Goal: Transaction & Acquisition: Purchase product/service

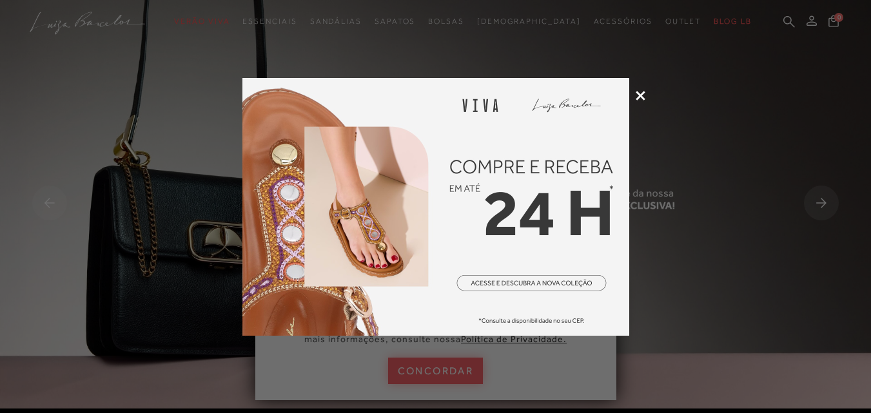
click at [643, 95] on icon at bounding box center [641, 96] width 10 height 10
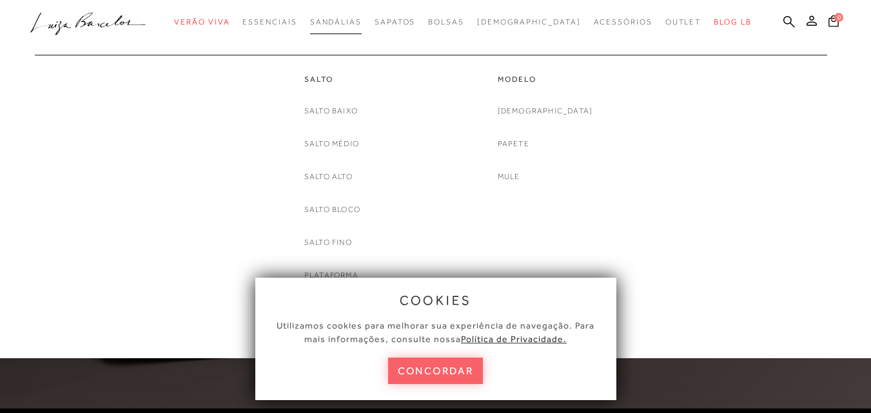
click at [362, 23] on span "Sandálias" at bounding box center [336, 21] width 52 height 9
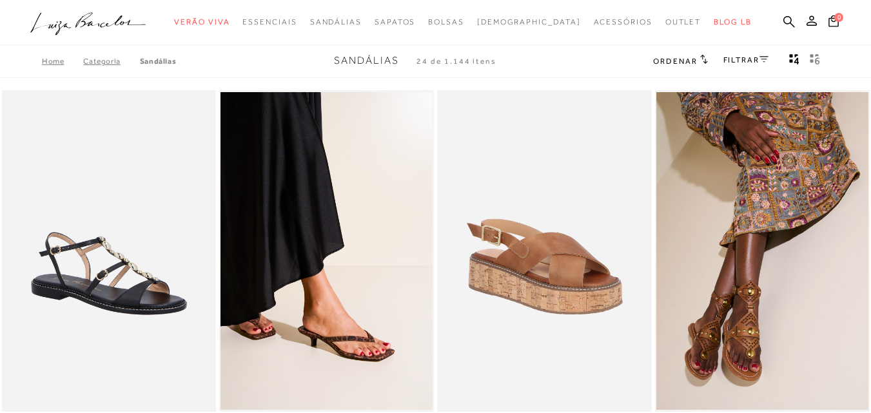
drag, startPoint x: 0, startPoint y: 0, endPoint x: 846, endPoint y: 21, distance: 846.1
click at [846, 21] on div "0" at bounding box center [848, 22] width 46 height 17
click at [681, 61] on span "Ordenar" at bounding box center [675, 61] width 44 height 9
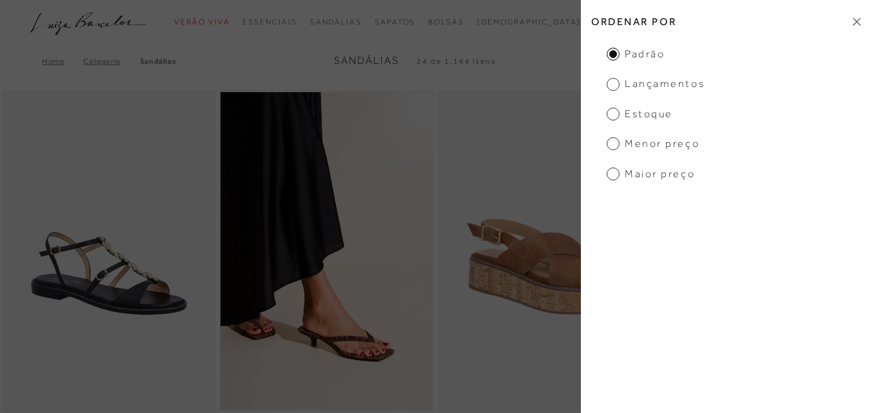
click at [627, 149] on span "Menor preço" at bounding box center [653, 144] width 93 height 14
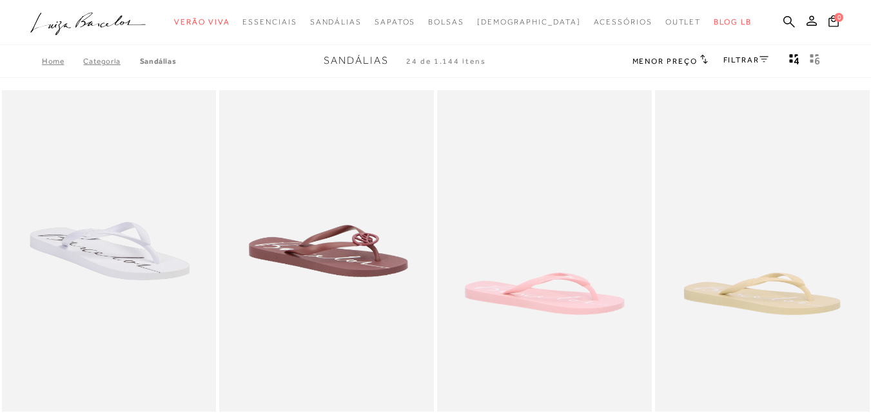
click at [736, 64] on div "FILTRAR" at bounding box center [745, 61] width 45 height 17
click at [761, 57] on icon at bounding box center [763, 59] width 9 height 6
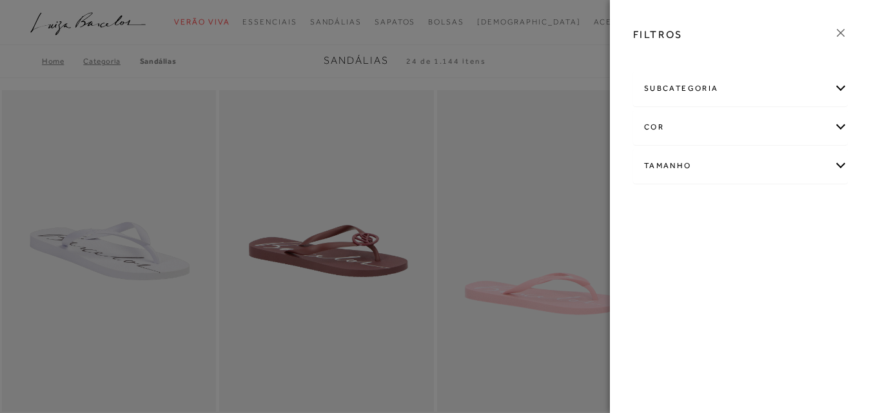
click at [662, 161] on div "Tamanho" at bounding box center [740, 166] width 213 height 34
click at [765, 280] on span "36" at bounding box center [774, 276] width 19 height 10
click at [762, 284] on input "36" at bounding box center [768, 277] width 13 height 13
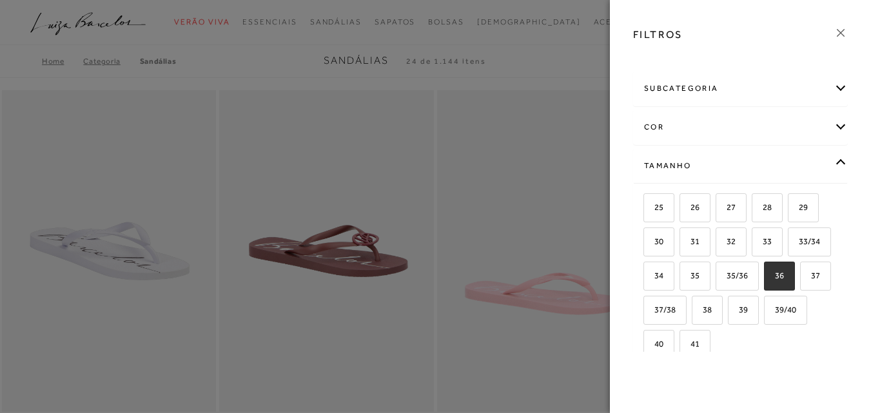
checkbox input "true"
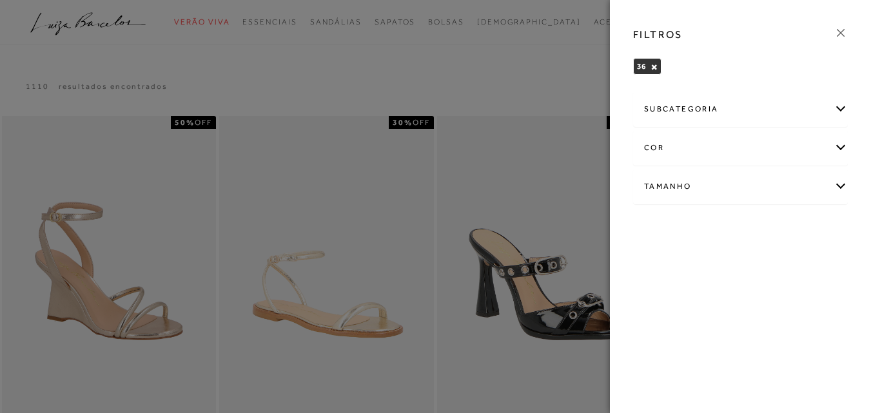
click at [840, 35] on icon at bounding box center [841, 33] width 14 height 14
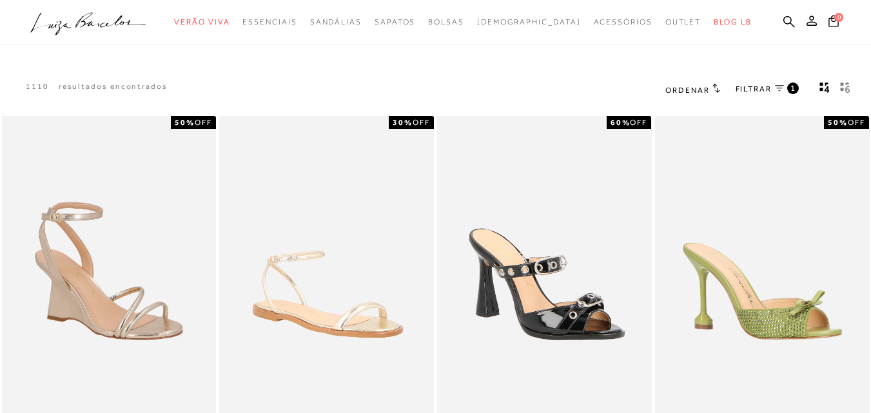
click at [847, 89] on icon "gridText6Desc" at bounding box center [847, 89] width 5 height 7
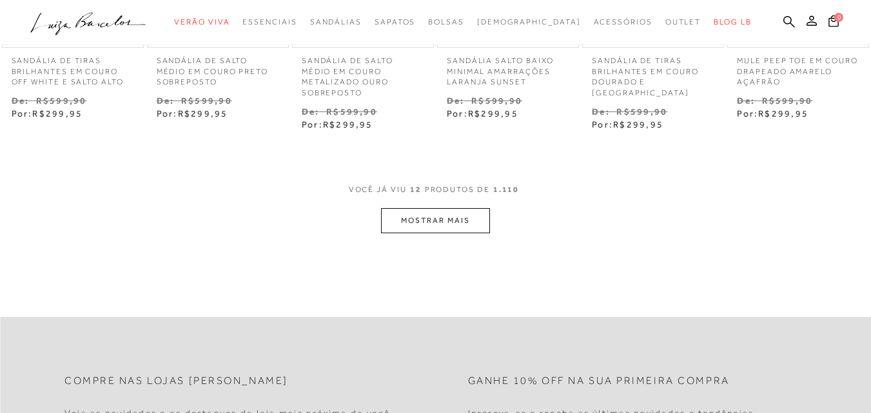
scroll to position [645, 0]
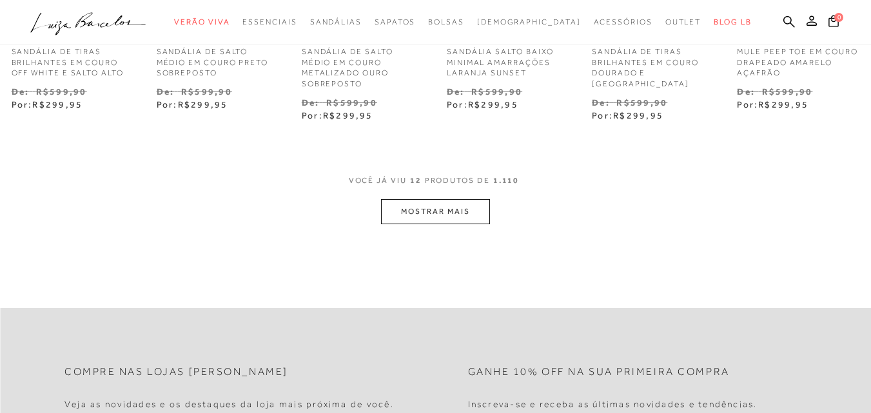
click at [415, 212] on button "MOSTRAR MAIS" at bounding box center [435, 211] width 108 height 25
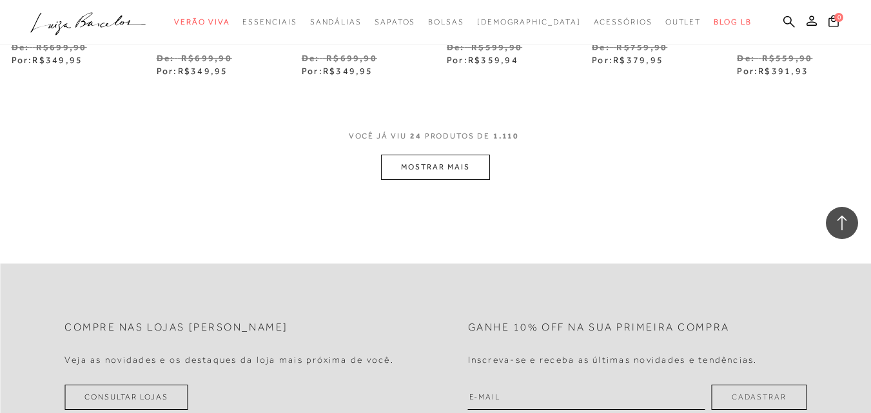
scroll to position [1354, 0]
click at [460, 173] on button "MOSTRAR MAIS" at bounding box center [435, 166] width 108 height 25
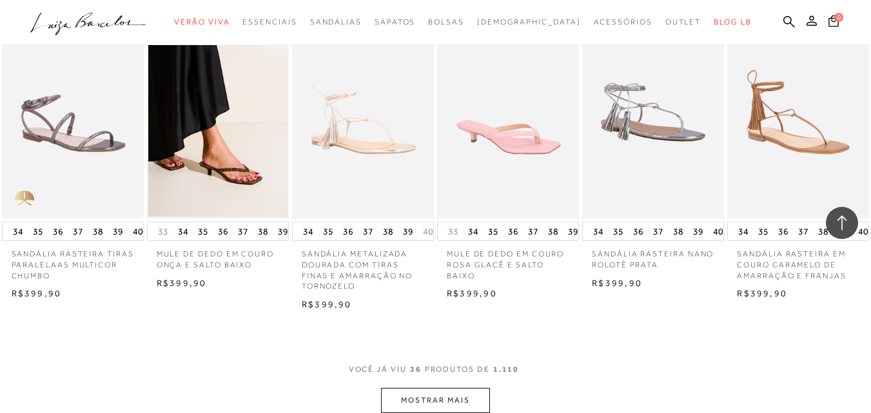
scroll to position [1741, 0]
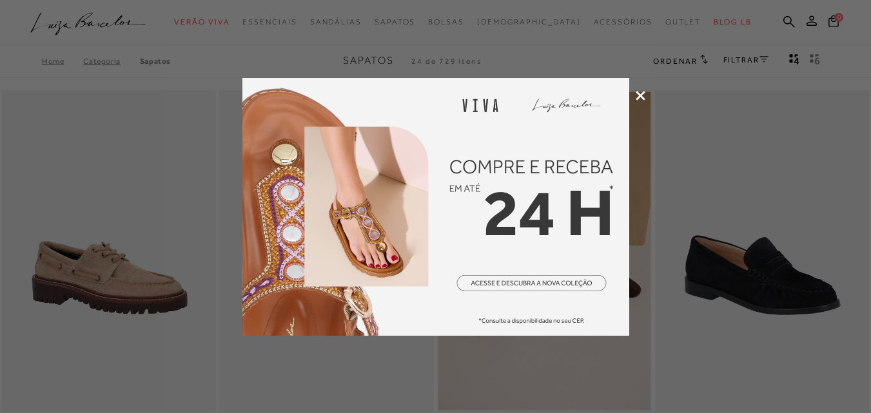
click at [505, 181] on img at bounding box center [435, 207] width 387 height 258
click at [640, 96] on icon at bounding box center [641, 96] width 10 height 10
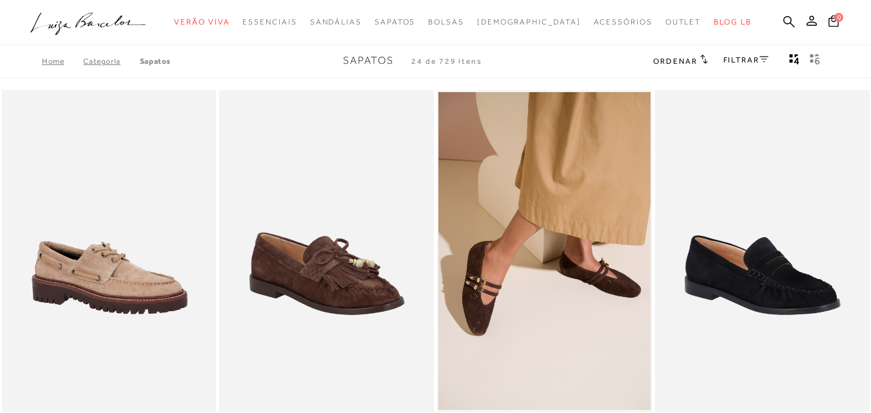
click at [814, 68] on button "gridText6Desc" at bounding box center [815, 61] width 18 height 17
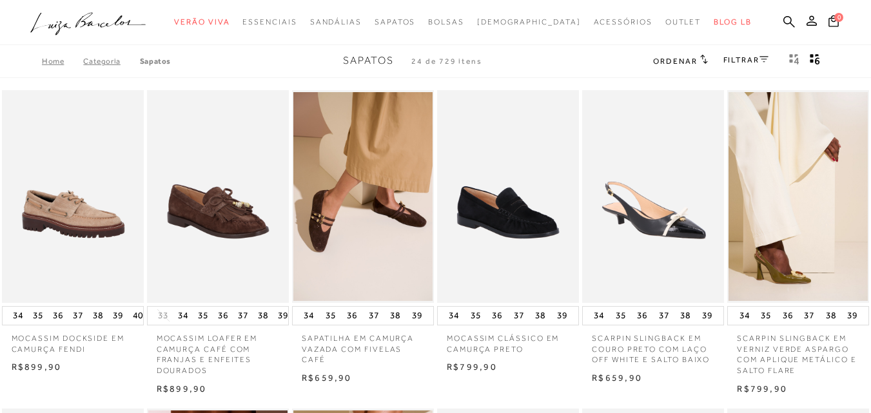
click at [725, 60] on link "FILTRAR" at bounding box center [745, 59] width 45 height 9
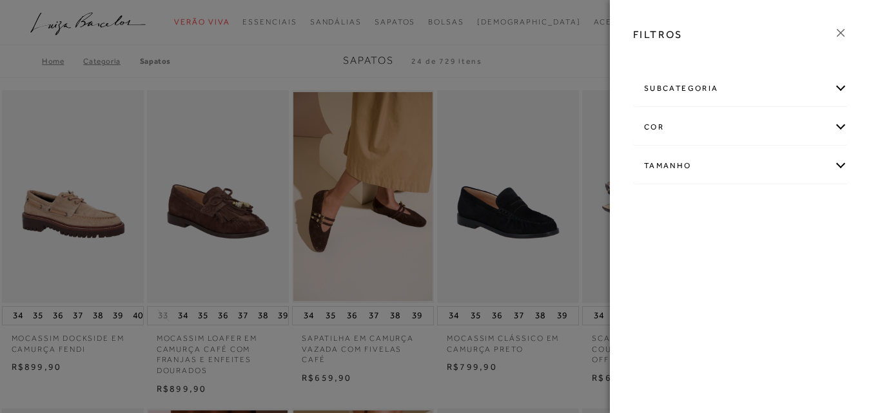
click at [676, 179] on div "Tamanho" at bounding box center [740, 166] width 213 height 34
click at [697, 238] on span "36" at bounding box center [690, 242] width 19 height 10
click at [690, 238] on input "36" at bounding box center [684, 243] width 13 height 13
checkbox input "true"
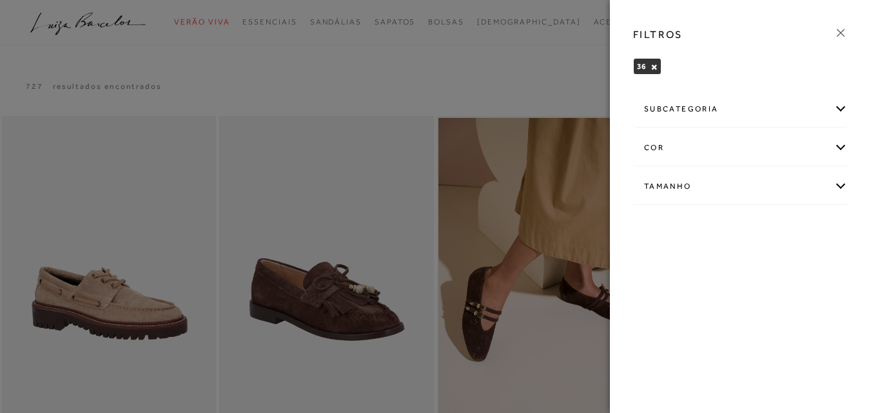
click at [541, 70] on div at bounding box center [435, 206] width 871 height 413
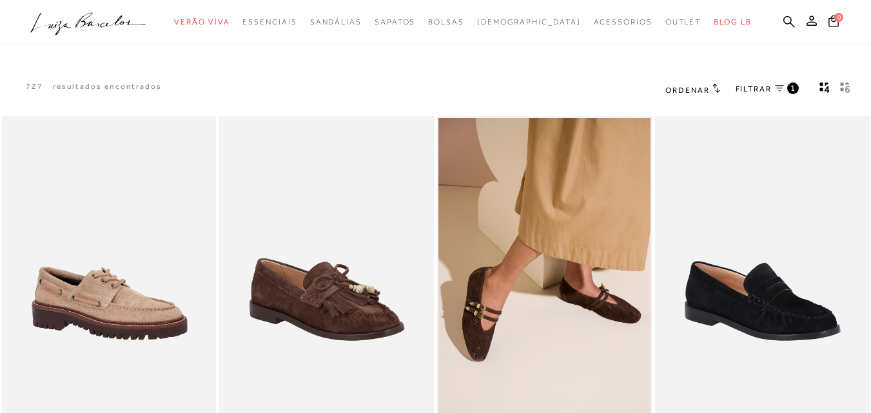
click at [672, 92] on span "Ordenar" at bounding box center [687, 90] width 44 height 9
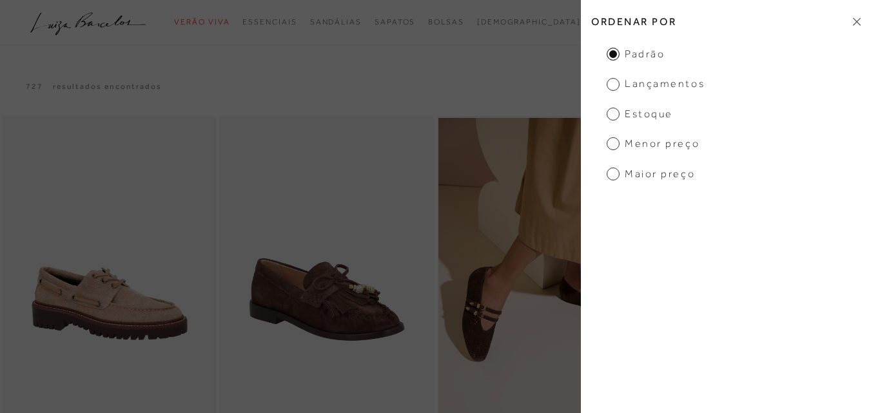
click at [654, 148] on span "Menor Preço" at bounding box center [653, 144] width 93 height 14
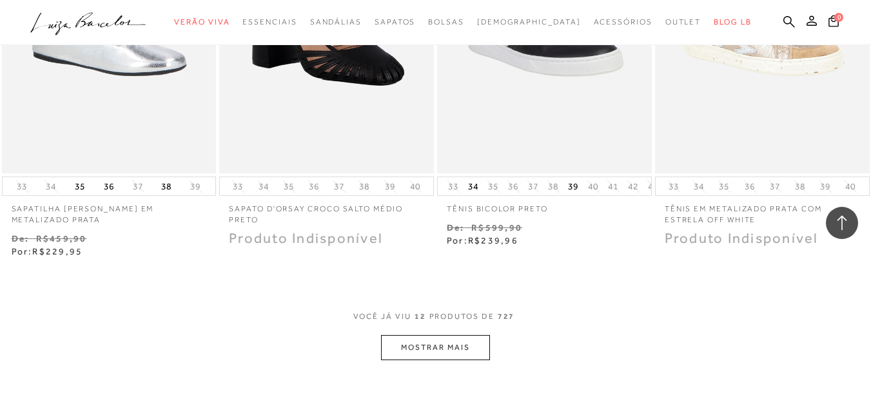
scroll to position [1160, 0]
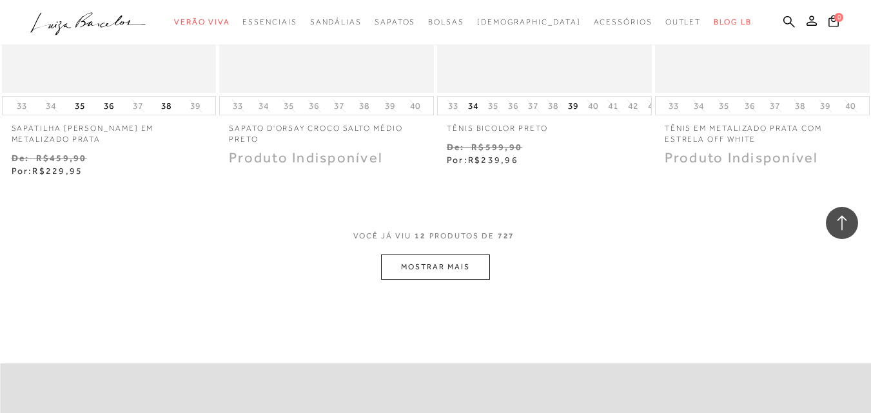
click at [377, 265] on div "VOCê JÁ VIU 12 PRODUTOS DE 727 MOSTRAR MAIS" at bounding box center [435, 255] width 871 height 49
click at [402, 268] on button "MOSTRAR MAIS" at bounding box center [435, 267] width 108 height 25
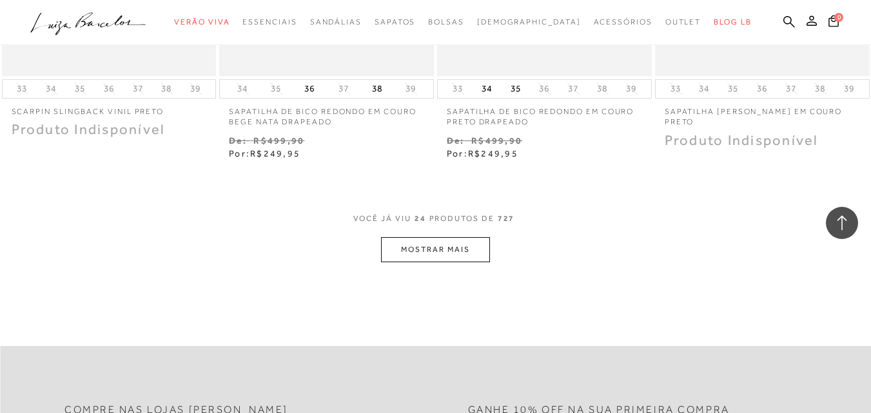
scroll to position [2450, 0]
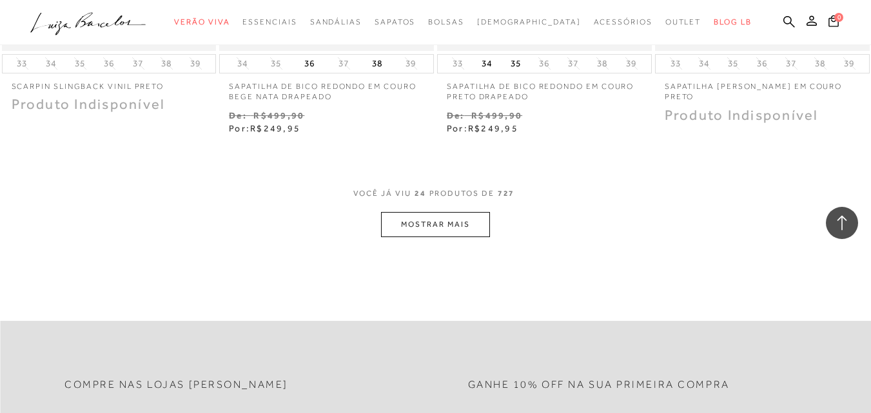
click at [424, 220] on button "MOSTRAR MAIS" at bounding box center [435, 224] width 108 height 25
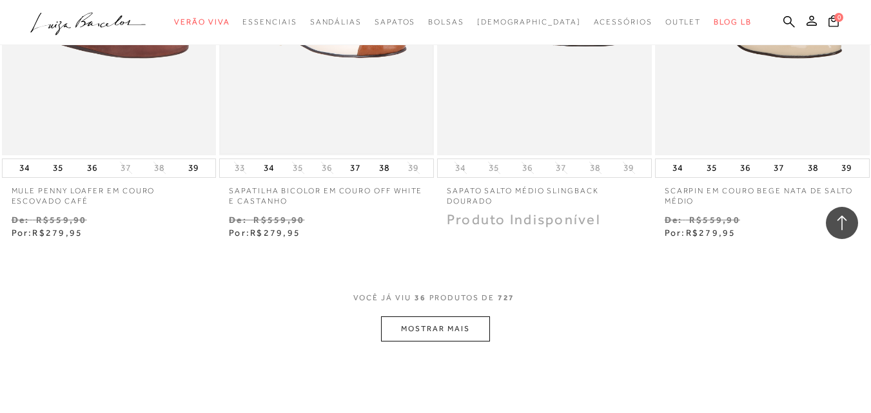
scroll to position [3610, 0]
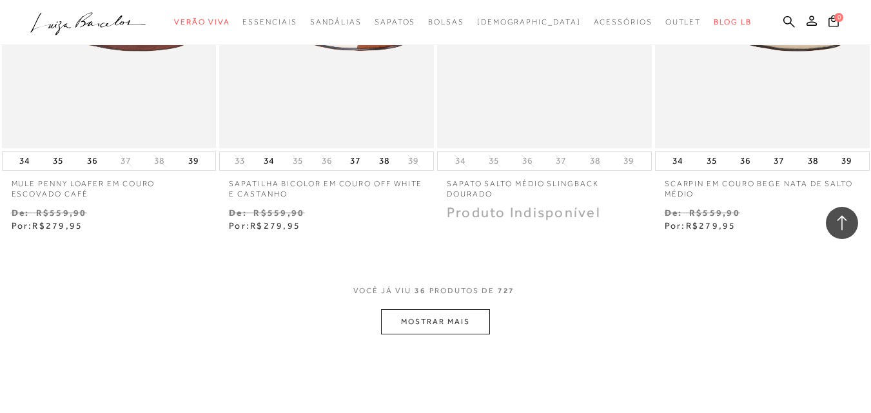
click at [411, 321] on button "MOSTRAR MAIS" at bounding box center [435, 321] width 108 height 25
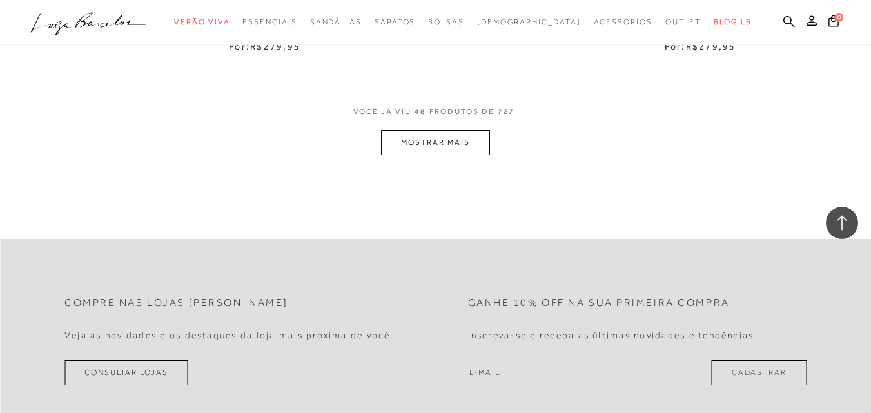
scroll to position [5029, 0]
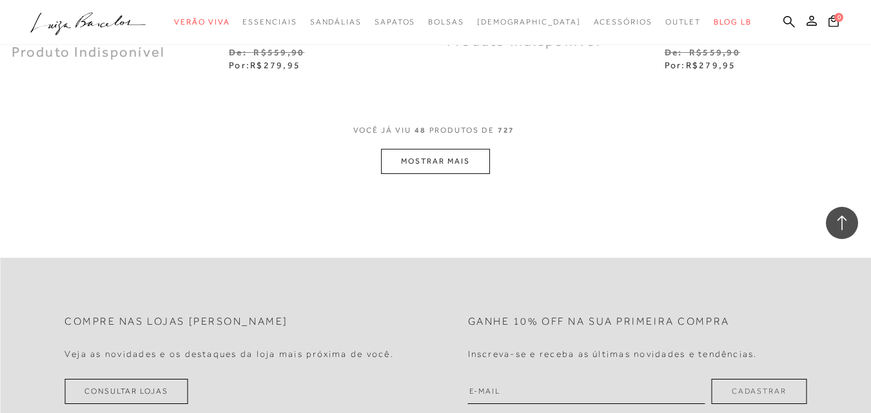
click at [438, 159] on button "MOSTRAR MAIS" at bounding box center [435, 161] width 108 height 25
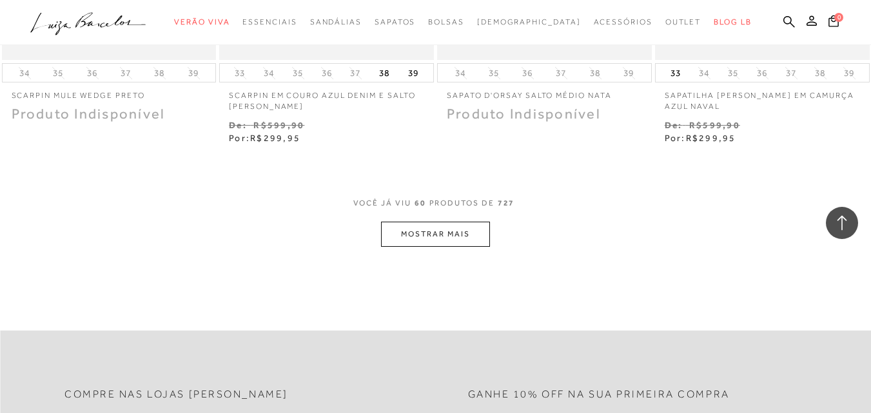
scroll to position [6254, 0]
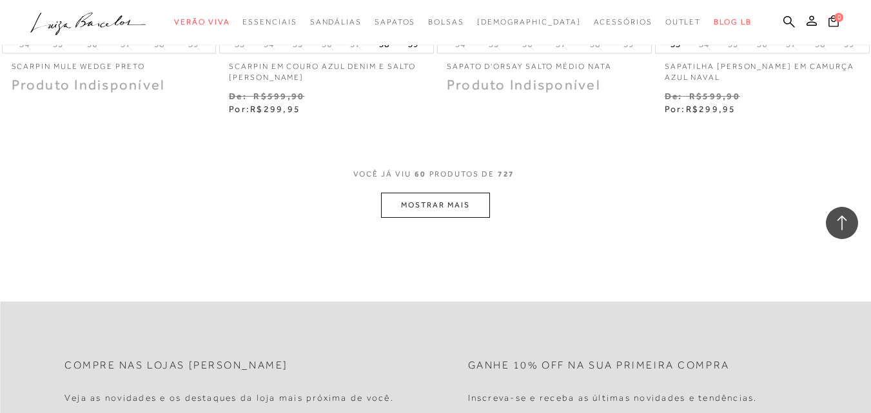
click at [461, 204] on button "MOSTRAR MAIS" at bounding box center [435, 205] width 108 height 25
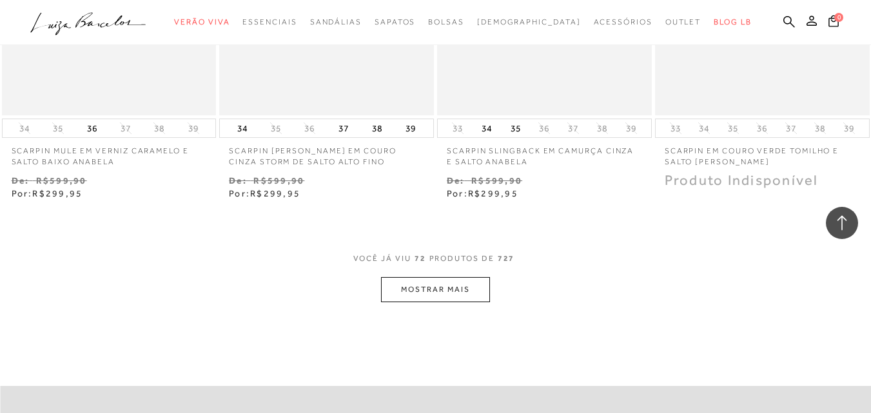
scroll to position [7479, 0]
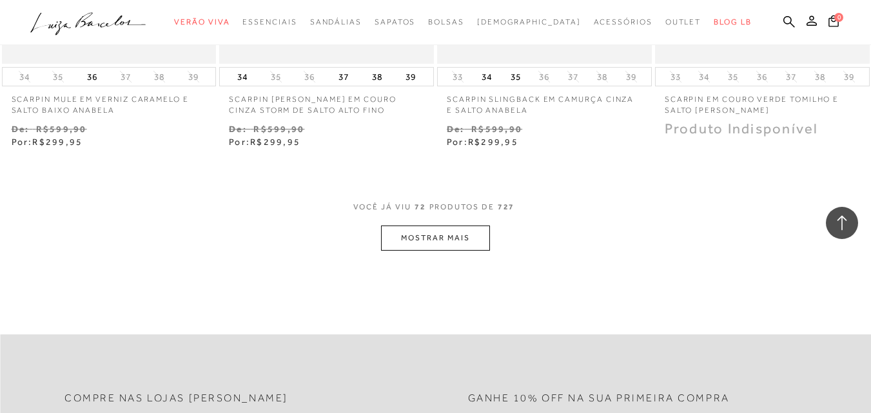
click at [427, 240] on button "MOSTRAR MAIS" at bounding box center [435, 238] width 108 height 25
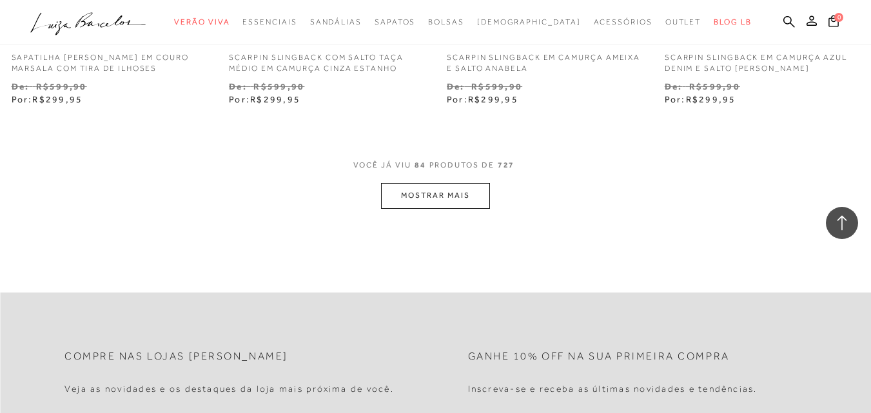
scroll to position [8768, 0]
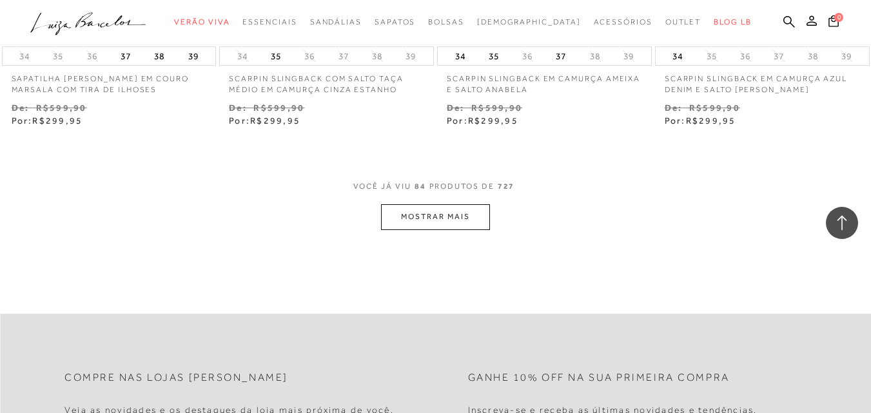
click at [432, 218] on button "MOSTRAR MAIS" at bounding box center [435, 216] width 108 height 25
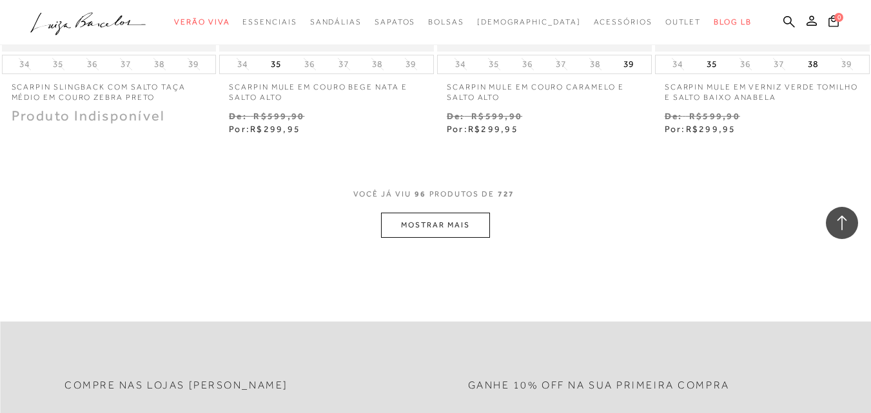
scroll to position [10057, 0]
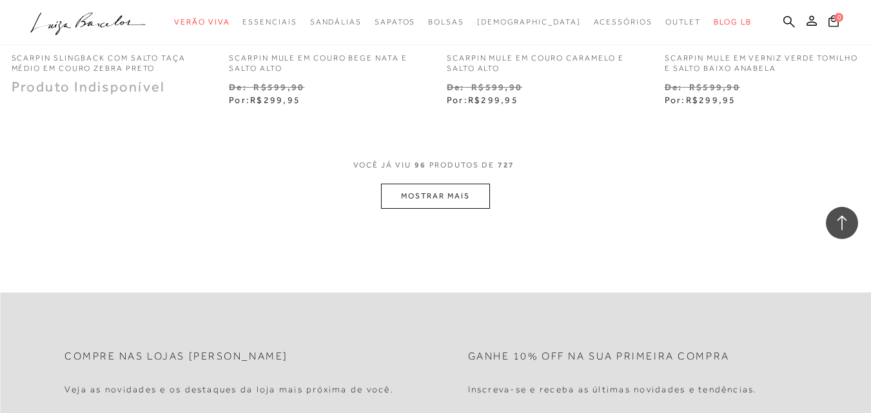
click at [419, 194] on button "MOSTRAR MAIS" at bounding box center [435, 196] width 108 height 25
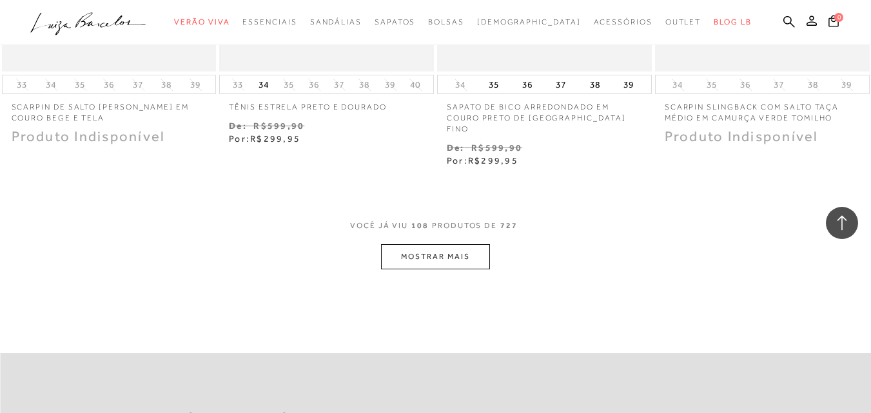
scroll to position [11282, 0]
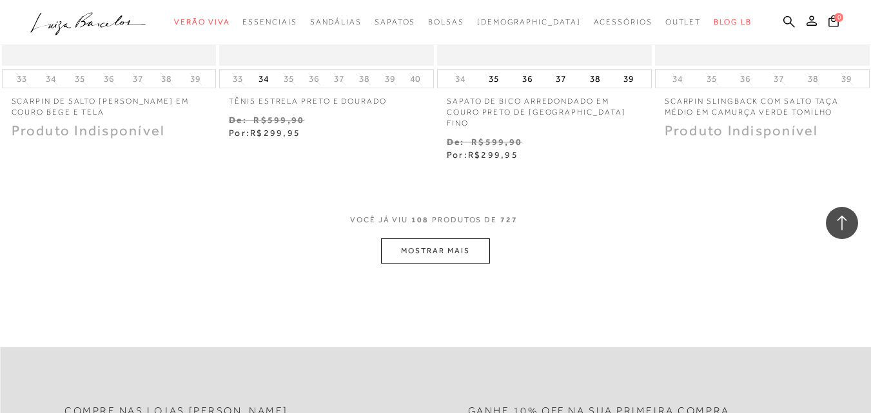
click at [387, 239] on button "MOSTRAR MAIS" at bounding box center [435, 251] width 108 height 25
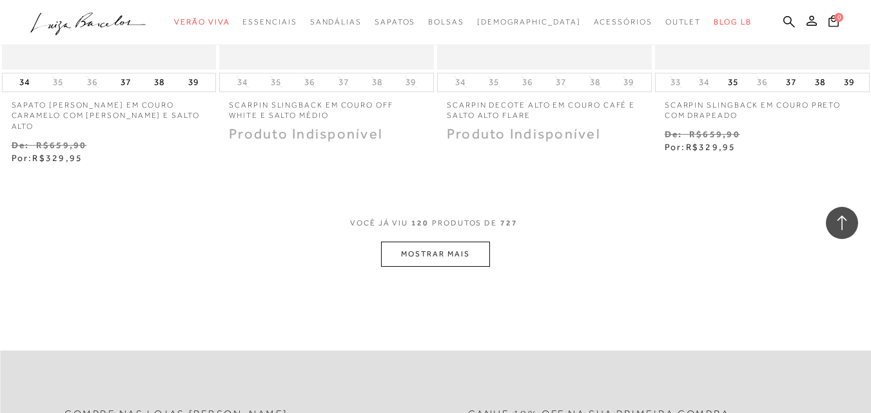
scroll to position [12572, 0]
click at [400, 239] on button "MOSTRAR MAIS" at bounding box center [435, 251] width 108 height 25
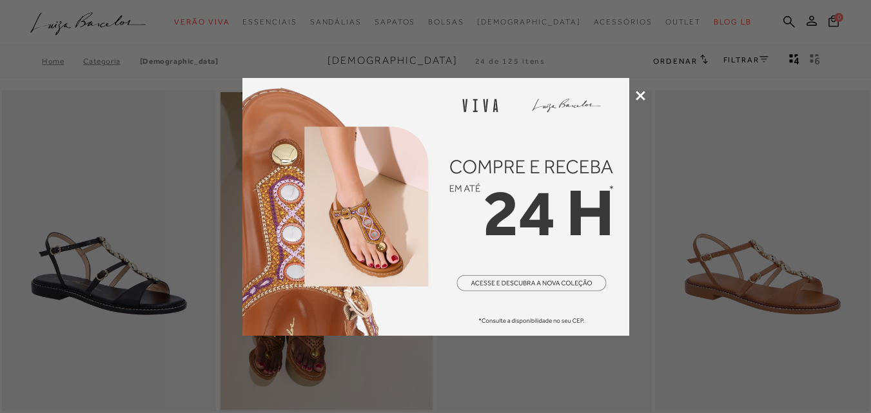
click at [643, 97] on icon at bounding box center [641, 96] width 10 height 10
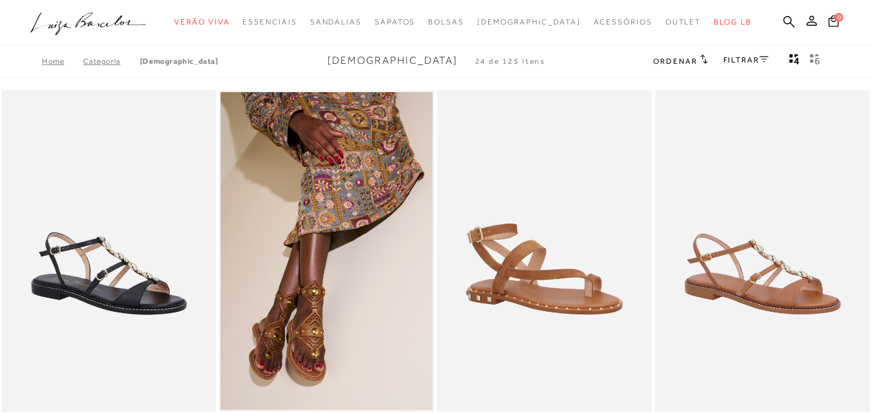
click at [679, 67] on h2 "Ordenar" at bounding box center [680, 60] width 54 height 13
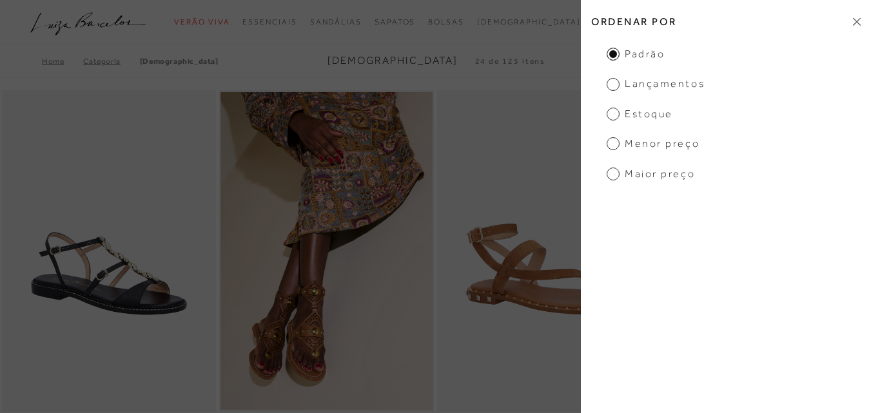
click at [632, 143] on span "Menor preço" at bounding box center [653, 144] width 93 height 14
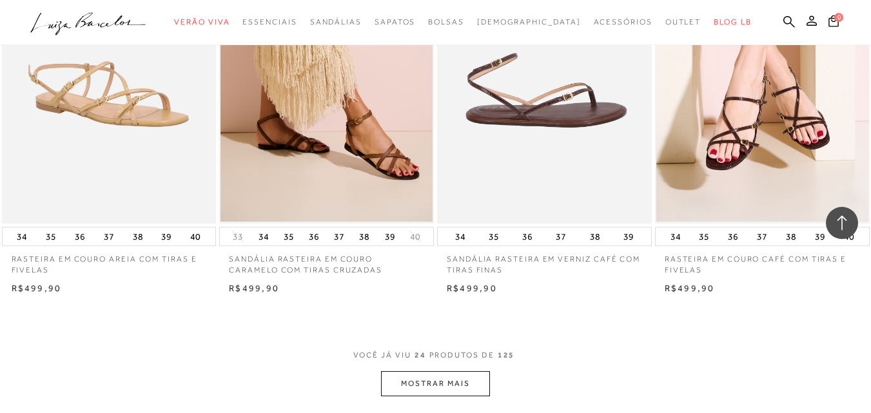
scroll to position [2256, 0]
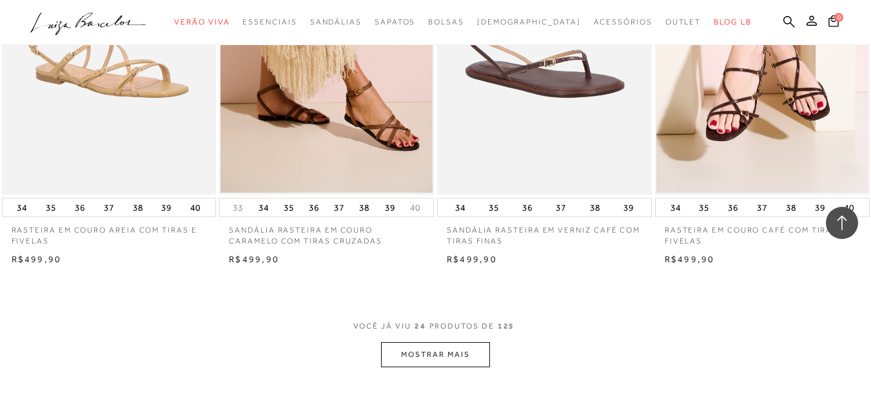
click at [437, 353] on button "MOSTRAR MAIS" at bounding box center [435, 354] width 108 height 25
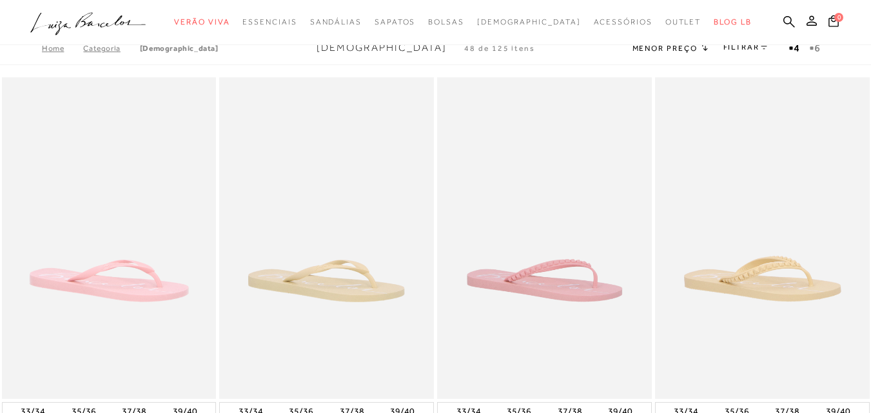
scroll to position [0, 0]
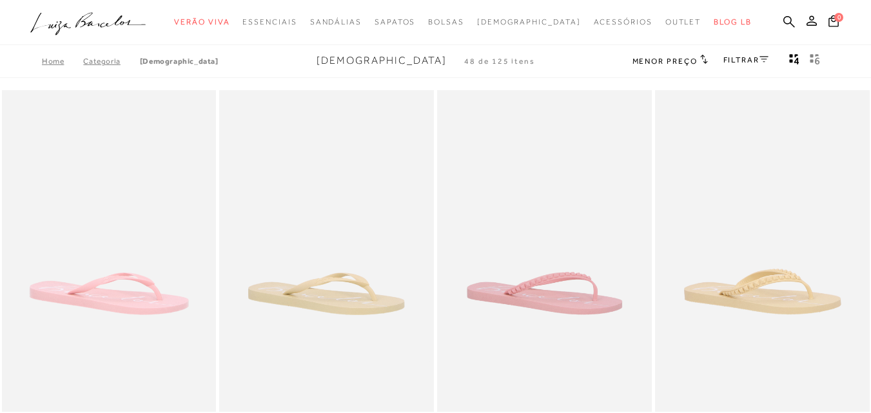
click at [738, 52] on div "Home Categoria Rasteiras Rasteiras 48 de 125 itens Menor preço Ordenar por Padr…" at bounding box center [435, 61] width 871 height 34
click at [739, 59] on link "FILTRAR" at bounding box center [745, 59] width 45 height 9
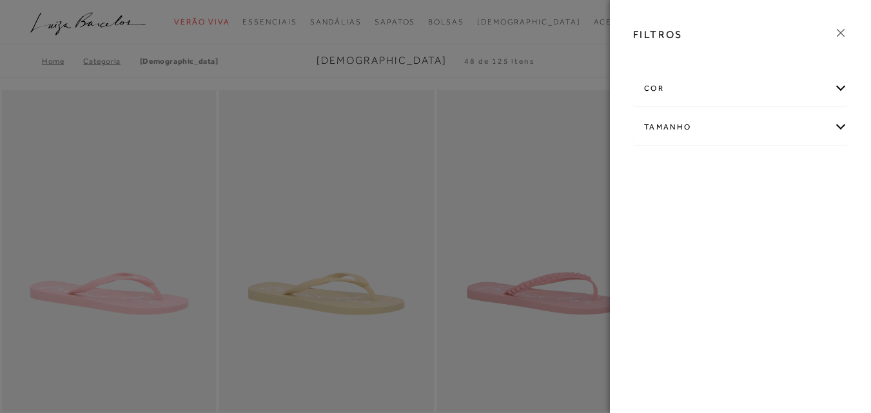
click at [690, 128] on div "Tamanho" at bounding box center [740, 127] width 213 height 34
click at [680, 207] on label "35/36" at bounding box center [665, 204] width 42 height 28
click at [654, 207] on input "35/36" at bounding box center [647, 205] width 13 height 13
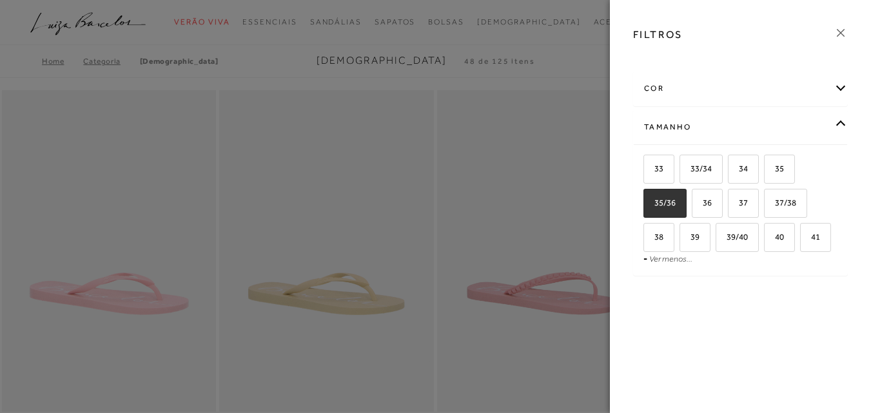
checkbox input "true"
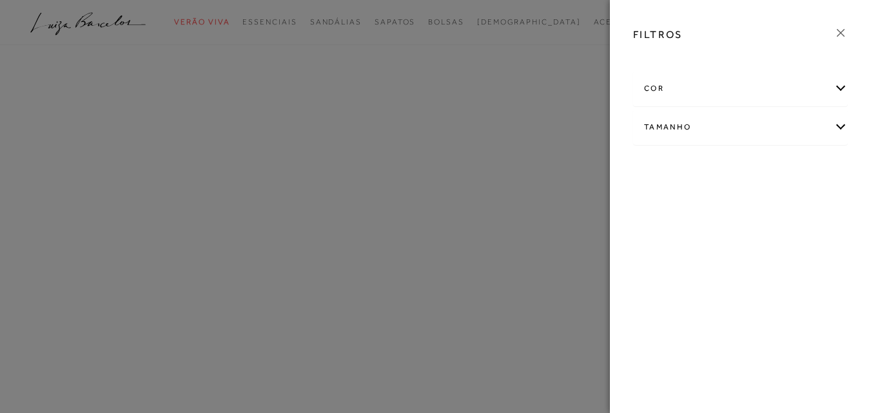
click at [701, 207] on div "FILTROS cor AMARELO AZUL" at bounding box center [740, 206] width 261 height 413
click at [690, 157] on div "Tamanho" at bounding box center [740, 148] width 213 height 34
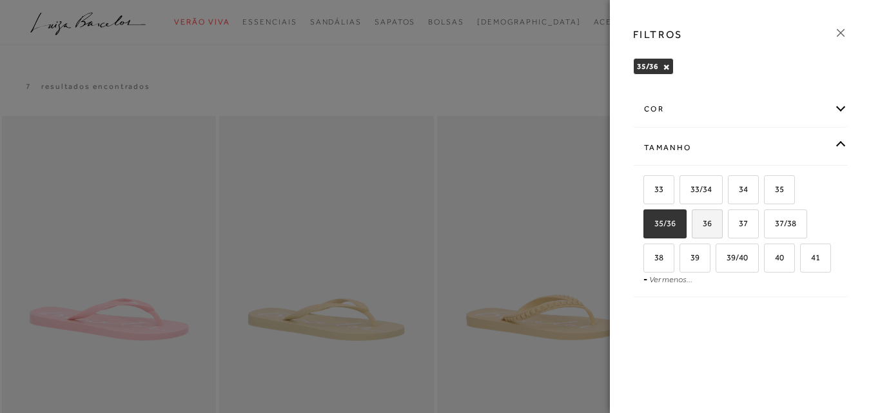
click at [707, 232] on label "36" at bounding box center [707, 224] width 30 height 28
click at [703, 232] on input "36" at bounding box center [696, 225] width 13 height 13
checkbox input "true"
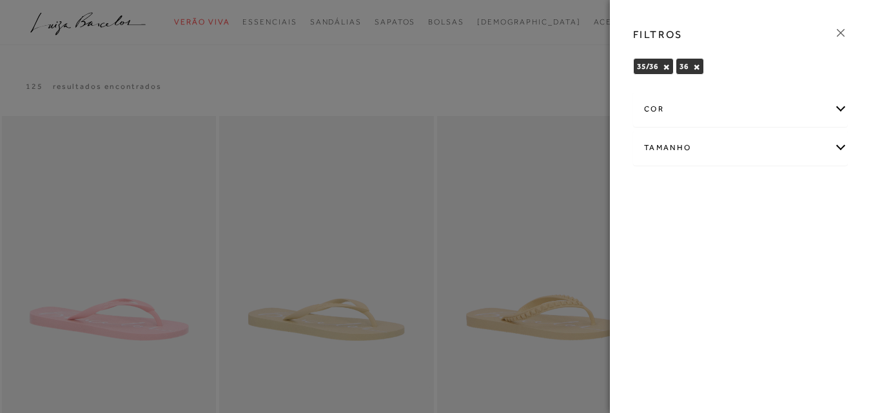
click at [843, 31] on icon at bounding box center [841, 33] width 14 height 14
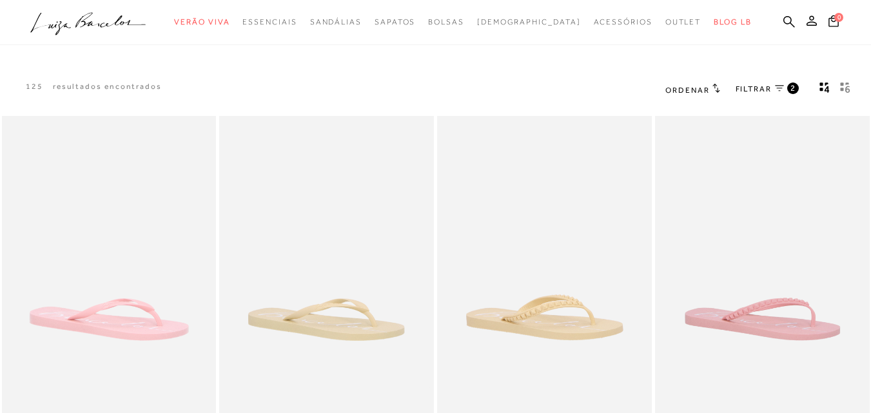
click at [846, 90] on icon "gridText6Desc" at bounding box center [847, 89] width 5 height 7
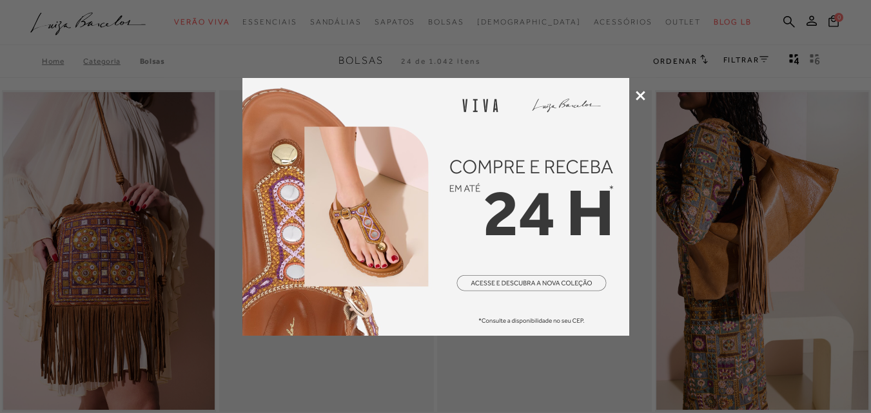
click at [640, 95] on icon at bounding box center [641, 96] width 10 height 10
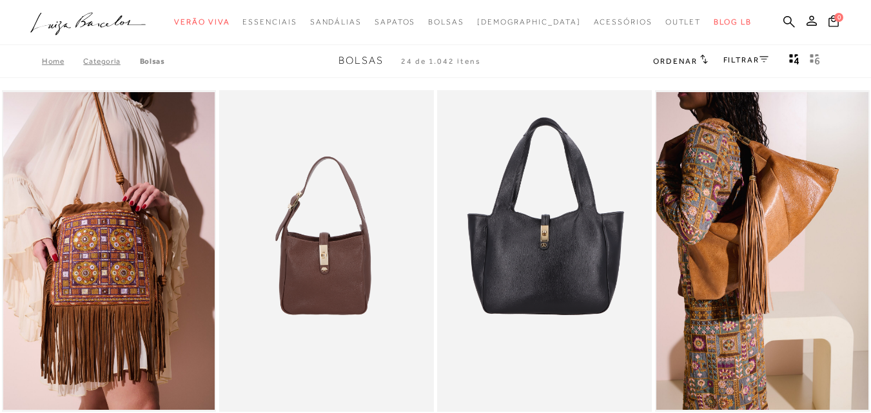
click at [693, 61] on span "Ordenar" at bounding box center [675, 61] width 44 height 9
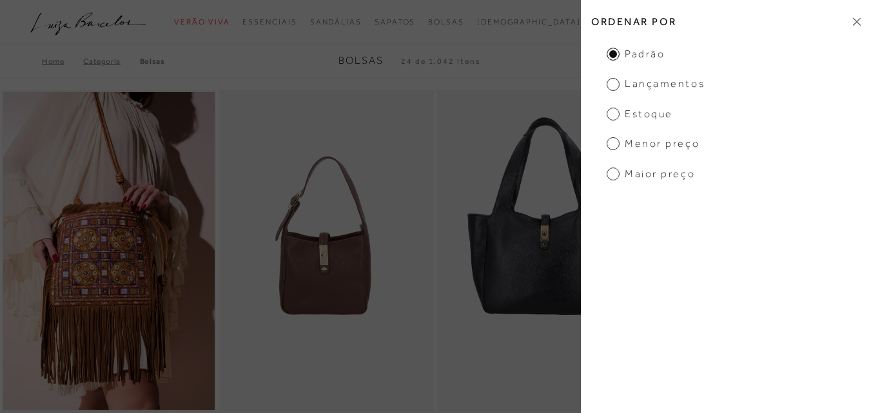
click at [647, 144] on span "Menor preço" at bounding box center [653, 144] width 93 height 14
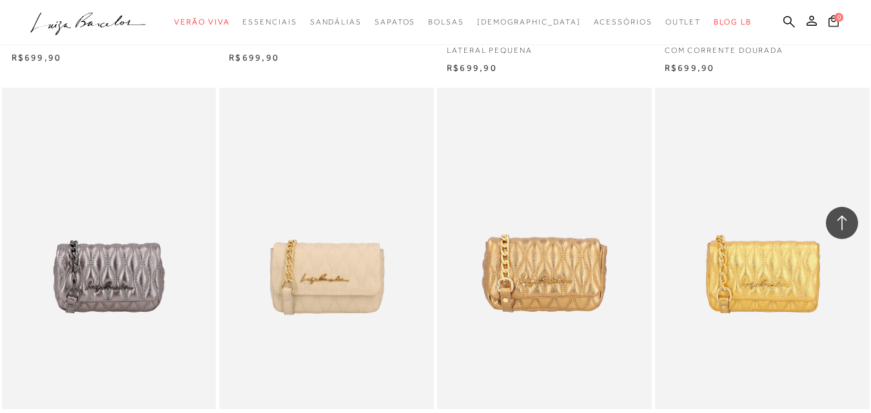
scroll to position [1289, 0]
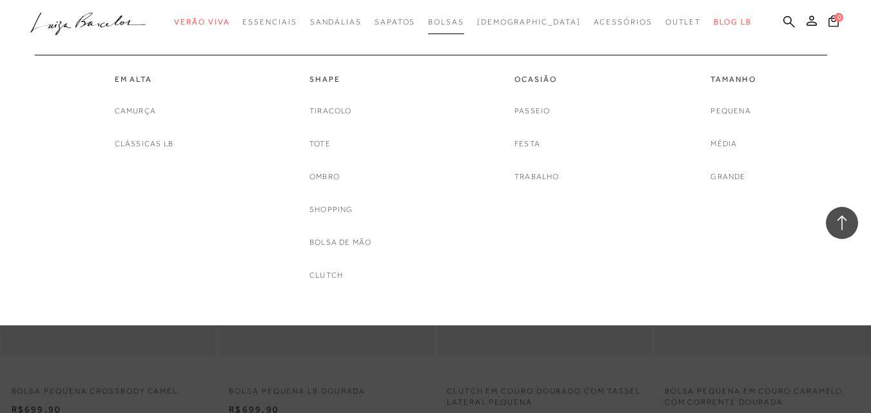
click at [464, 23] on span "Bolsas" at bounding box center [446, 21] width 36 height 9
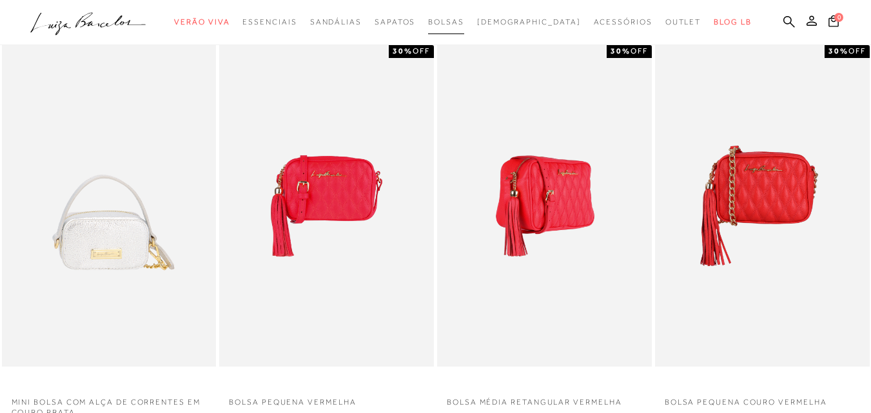
scroll to position [129, 0]
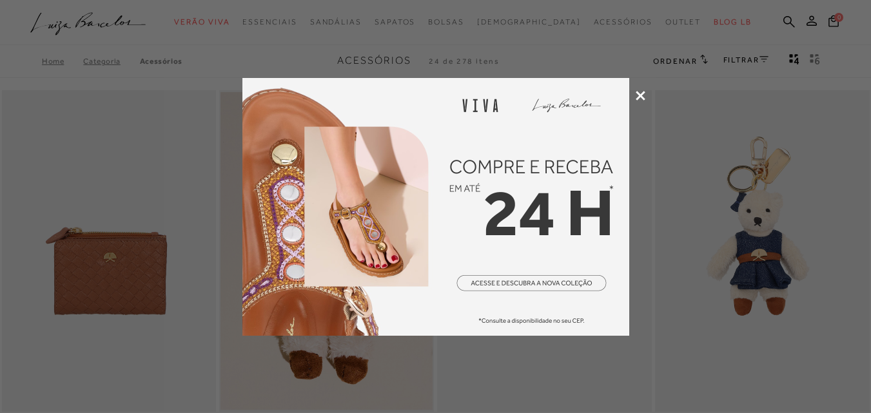
click at [641, 102] on div at bounding box center [435, 206] width 871 height 413
click at [647, 93] on div at bounding box center [435, 206] width 871 height 413
drag, startPoint x: 641, startPoint y: 94, endPoint x: 646, endPoint y: 84, distance: 10.7
click at [641, 94] on icon at bounding box center [641, 96] width 10 height 10
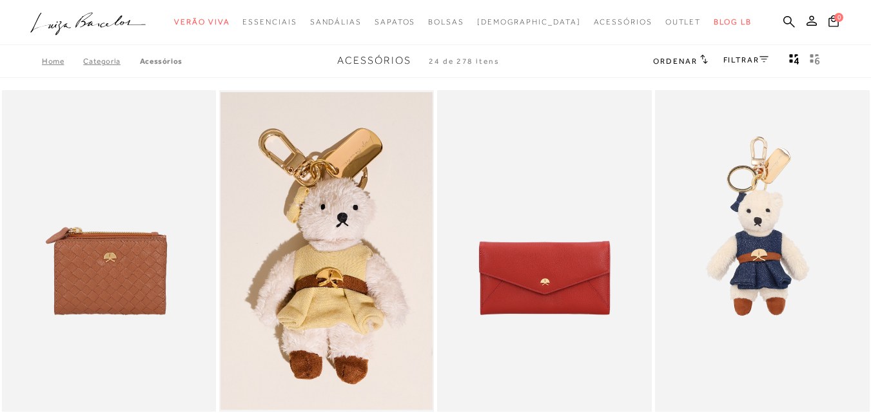
click at [692, 55] on h2 "Ordenar" at bounding box center [680, 60] width 54 height 13
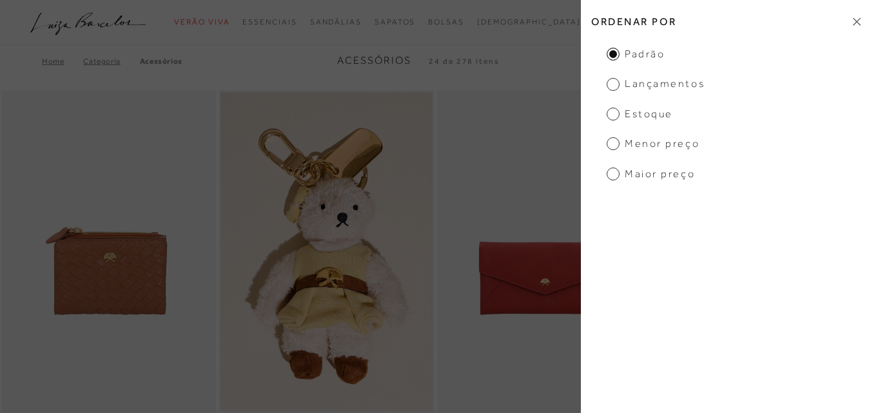
click at [651, 150] on span "Menor preço" at bounding box center [653, 144] width 93 height 14
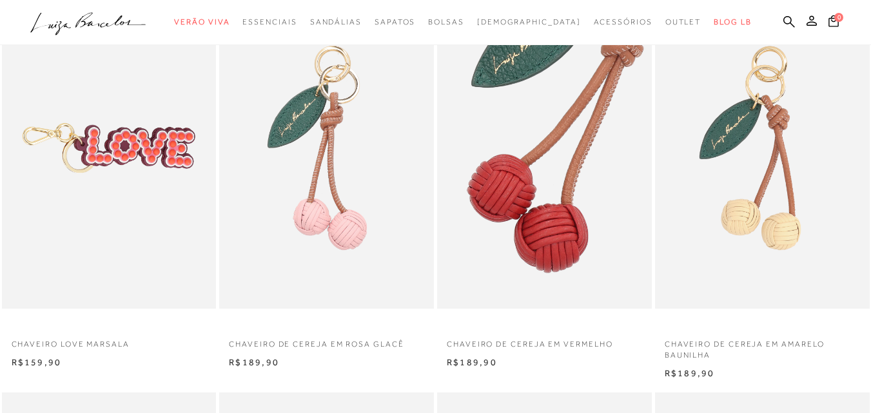
scroll to position [530, 0]
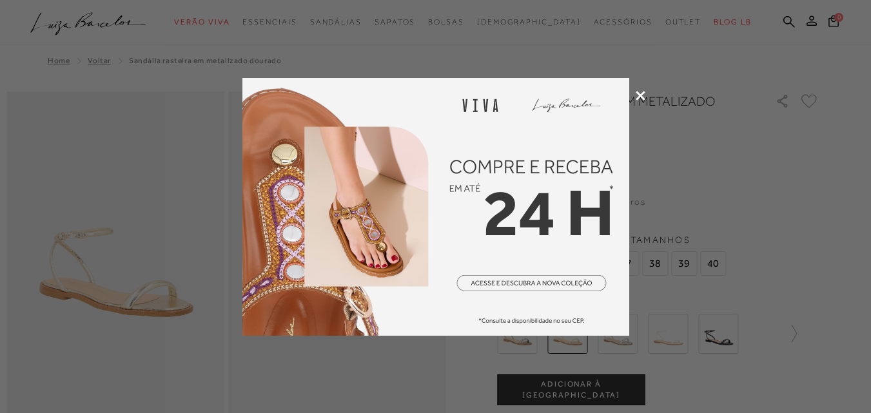
click at [641, 98] on icon at bounding box center [641, 96] width 10 height 10
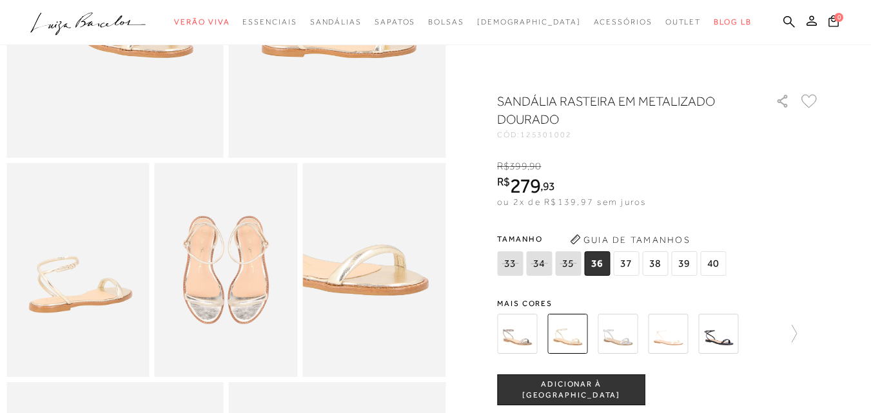
scroll to position [258, 0]
click at [736, 329] on img at bounding box center [718, 334] width 40 height 40
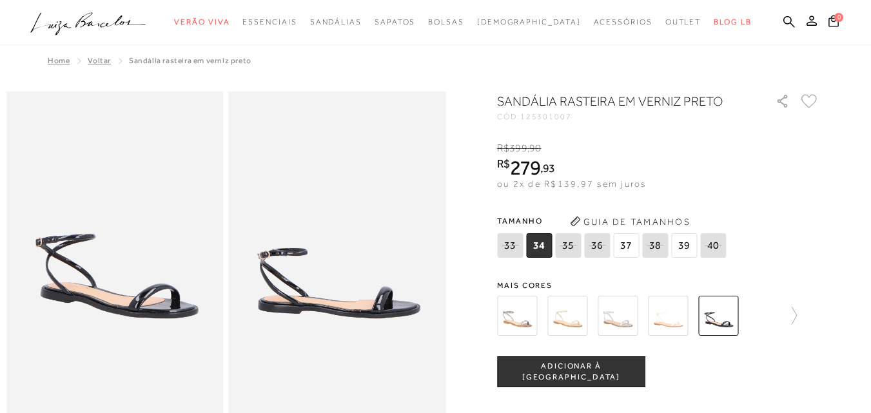
click at [688, 324] on img at bounding box center [668, 316] width 40 height 40
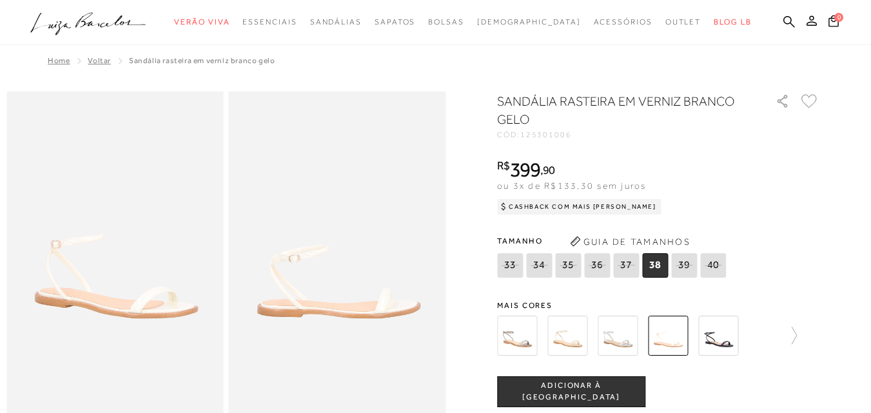
click at [634, 328] on img at bounding box center [618, 336] width 40 height 40
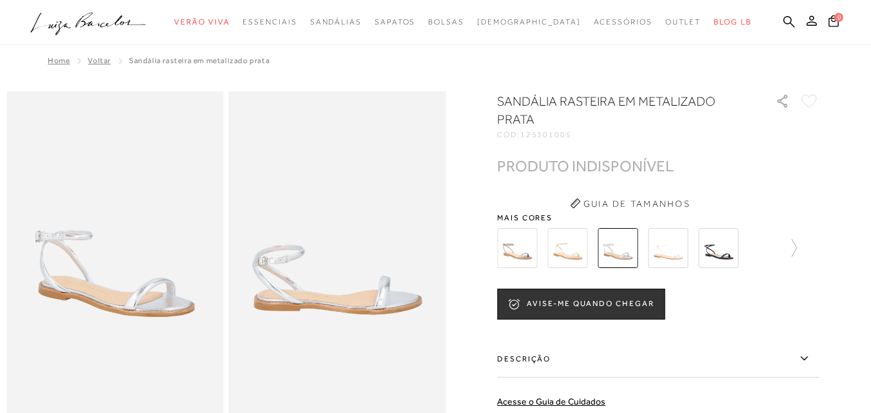
click at [582, 246] on img at bounding box center [567, 248] width 40 height 40
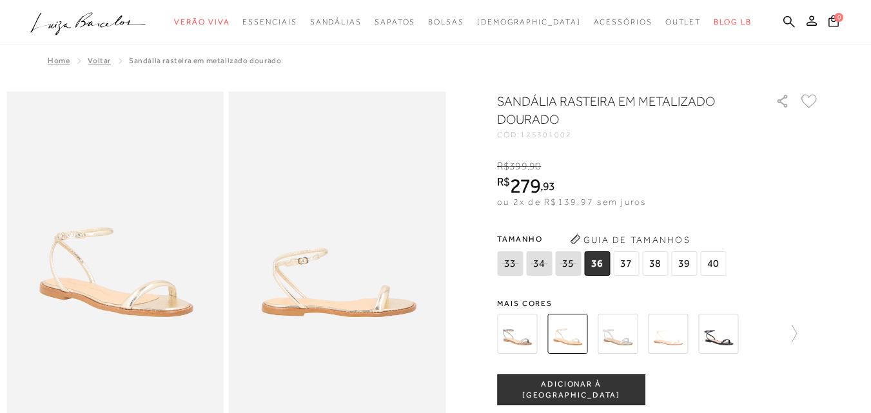
click at [529, 323] on img at bounding box center [517, 334] width 40 height 40
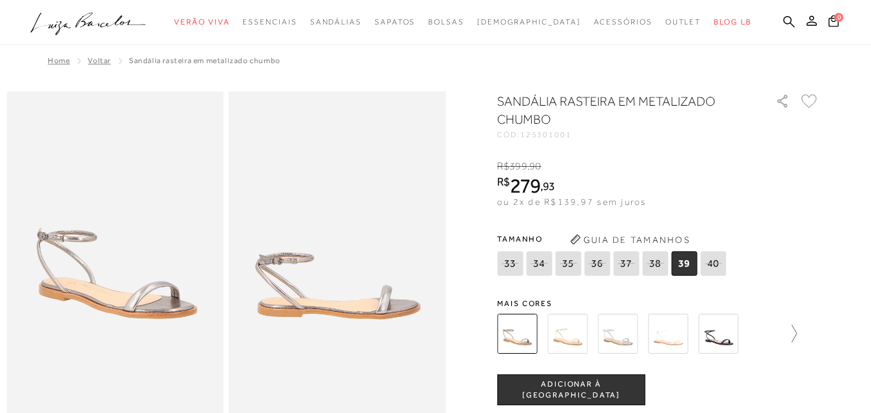
click at [793, 334] on icon at bounding box center [788, 334] width 18 height 18
click at [605, 331] on img at bounding box center [590, 334] width 40 height 40
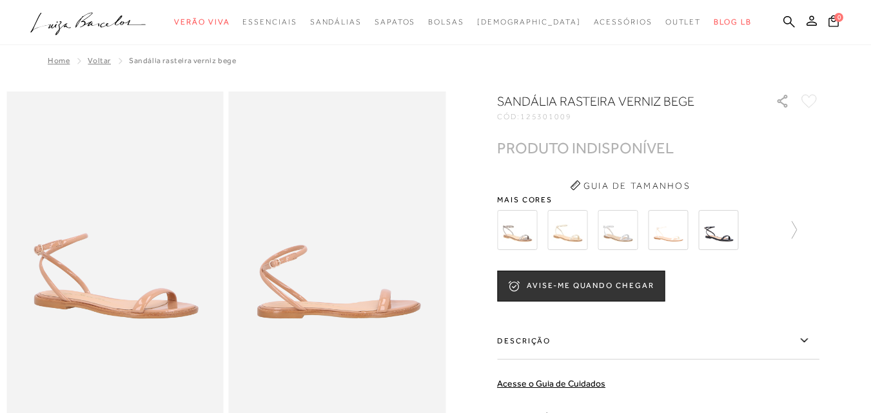
click at [806, 230] on div at bounding box center [658, 230] width 322 height 48
click at [803, 229] on div at bounding box center [658, 230] width 322 height 48
click at [797, 231] on icon at bounding box center [794, 229] width 5 height 17
click at [560, 229] on img at bounding box center [540, 230] width 40 height 40
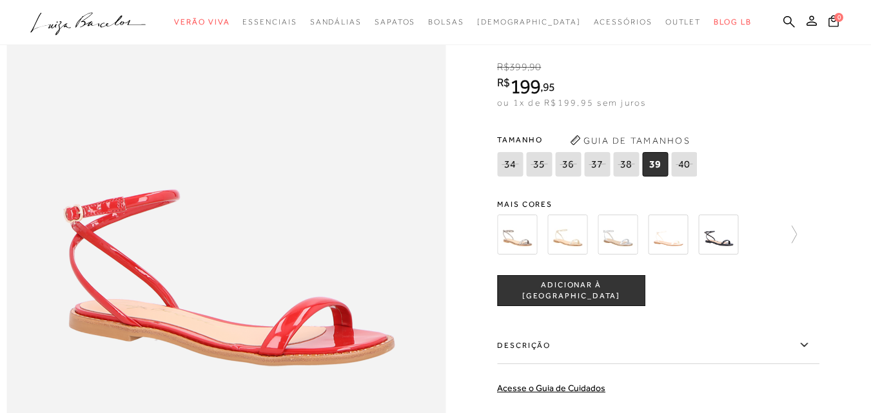
scroll to position [1096, 0]
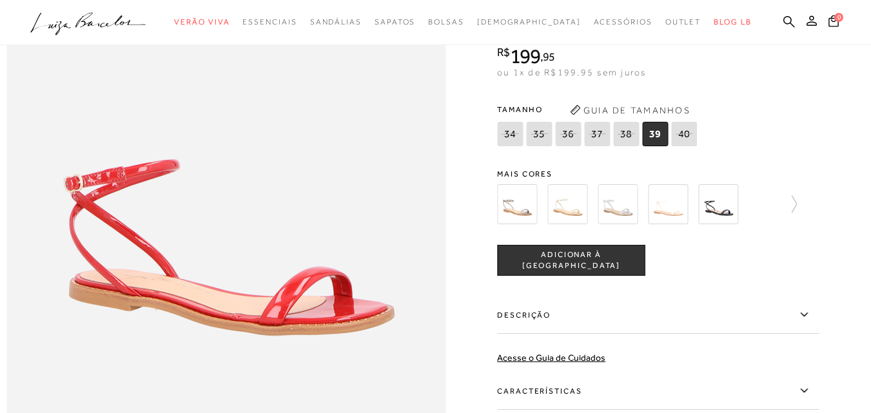
click at [564, 224] on img at bounding box center [567, 204] width 40 height 40
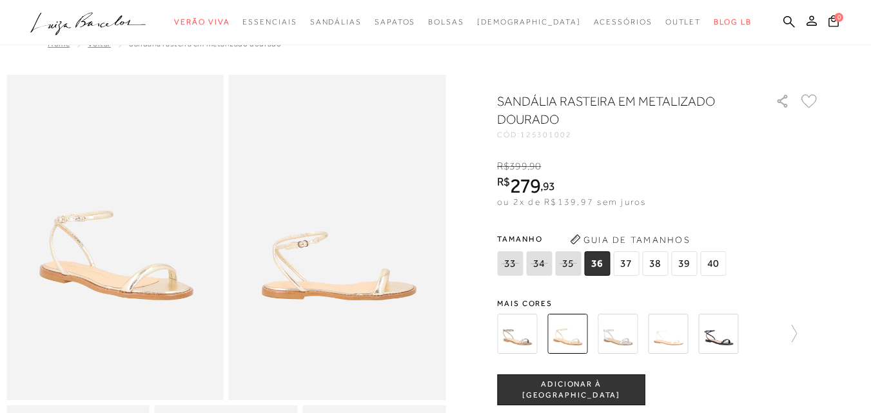
scroll to position [64, 0]
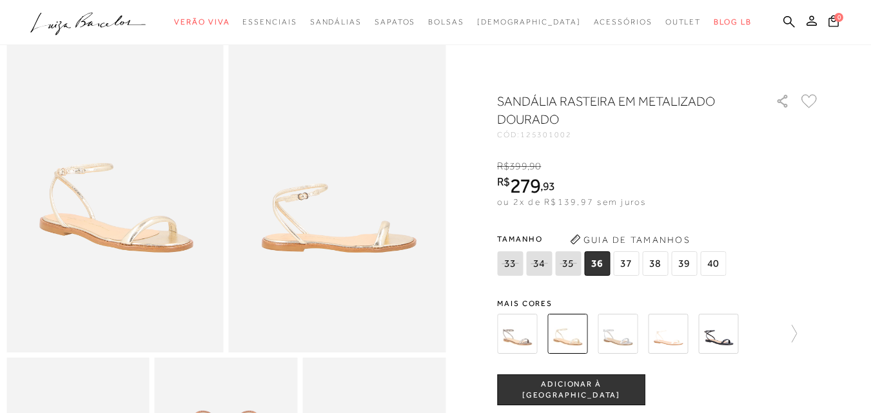
click at [524, 339] on img at bounding box center [517, 334] width 40 height 40
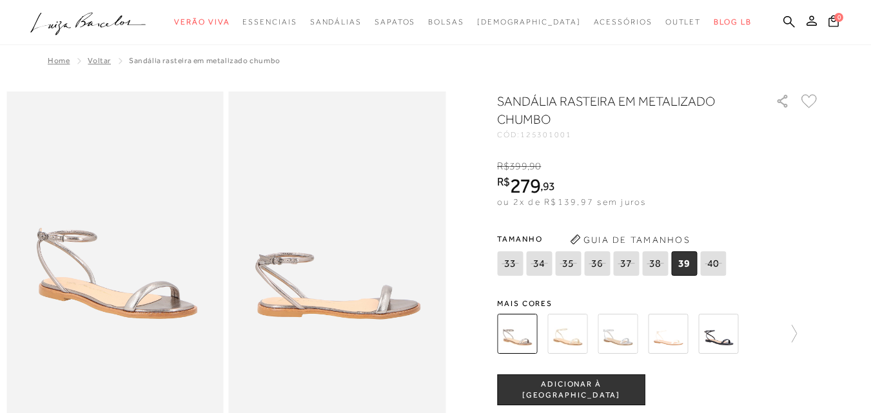
click at [553, 332] on img at bounding box center [567, 334] width 40 height 40
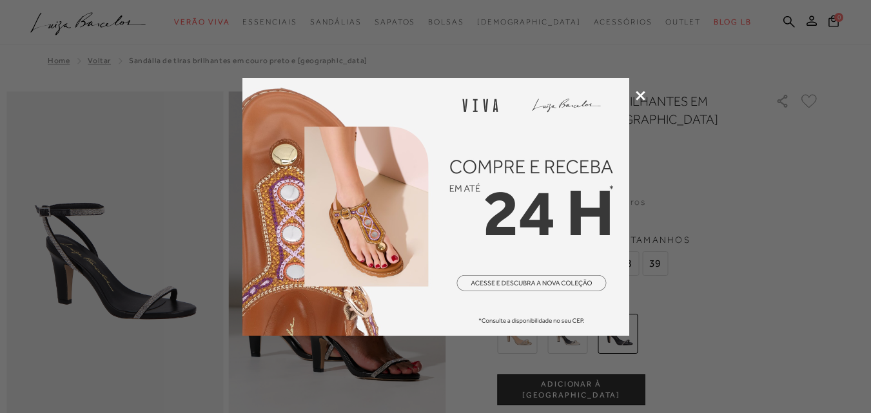
click at [638, 100] on icon at bounding box center [641, 96] width 10 height 10
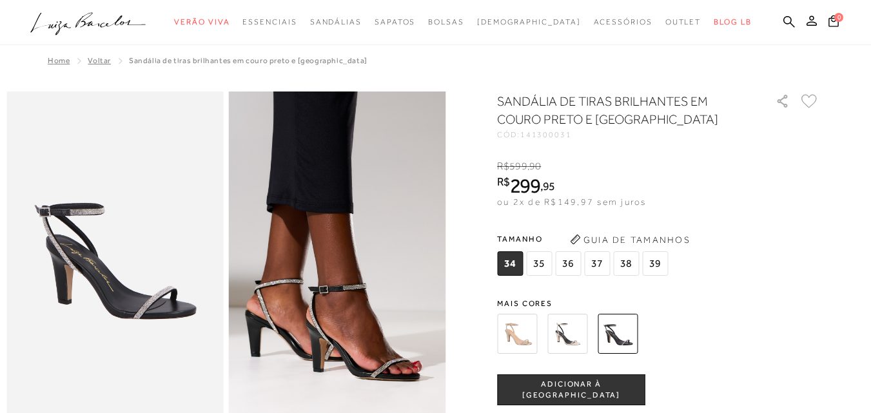
click at [572, 322] on img at bounding box center [567, 334] width 40 height 40
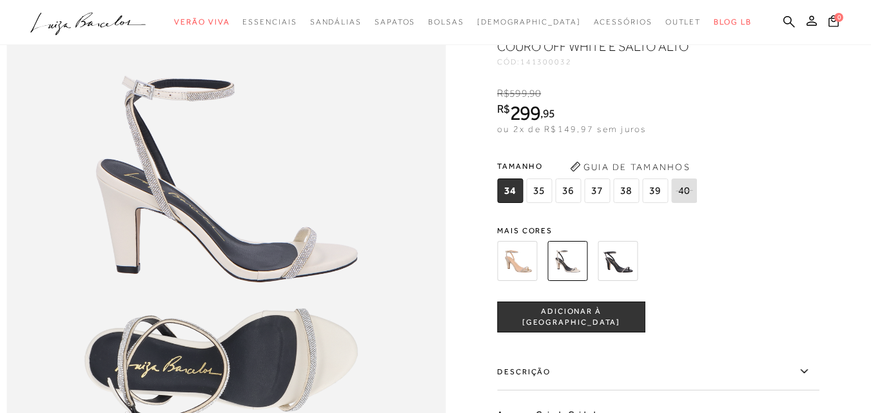
scroll to position [774, 0]
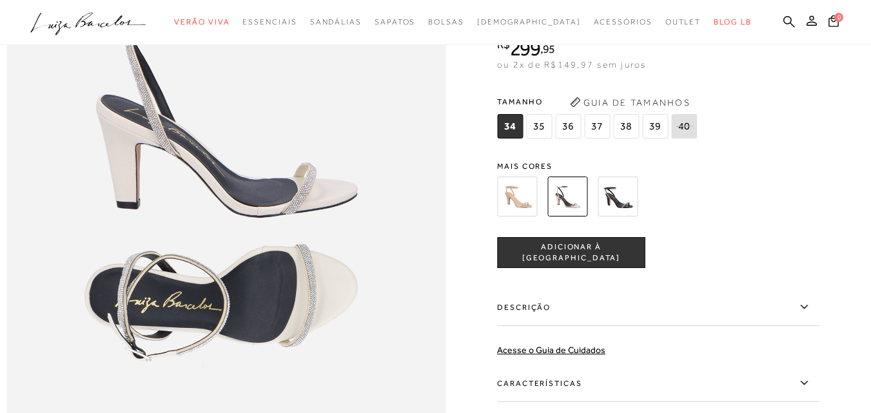
click at [531, 217] on img at bounding box center [517, 197] width 40 height 40
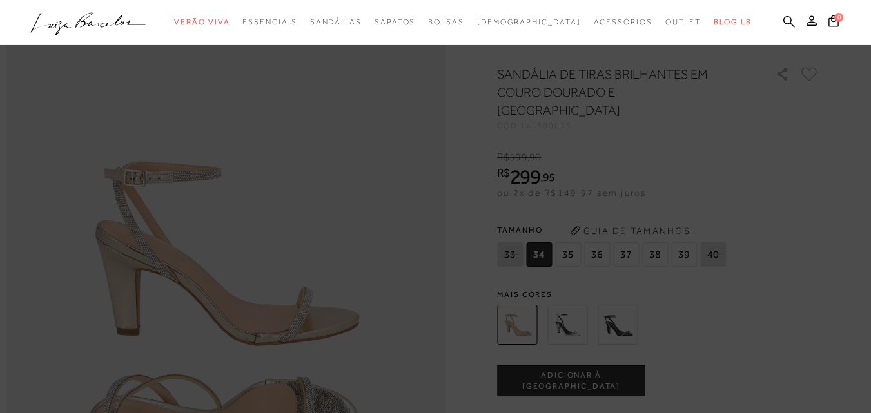
scroll to position [645, 0]
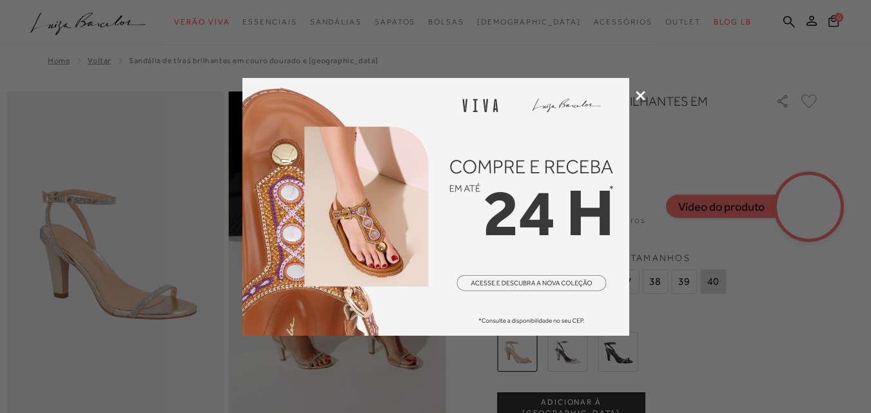
click at [643, 92] on icon at bounding box center [641, 96] width 10 height 10
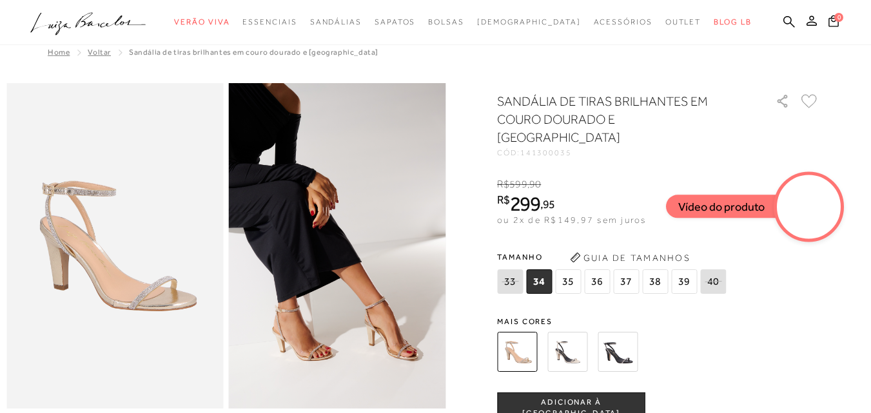
scroll to position [64, 0]
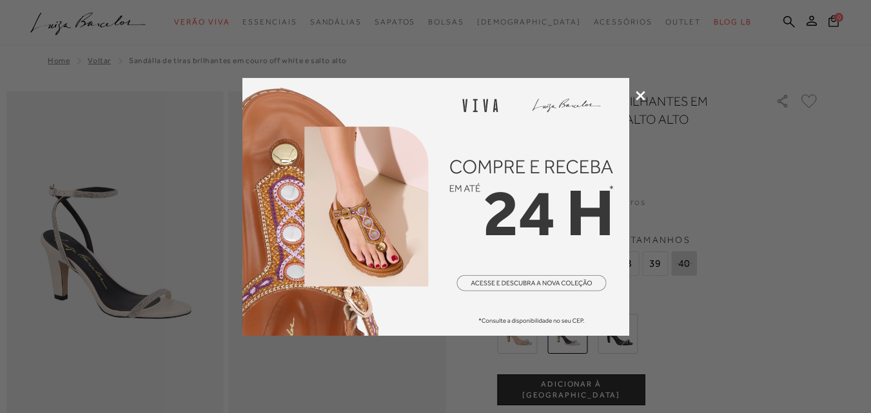
click at [641, 95] on icon at bounding box center [641, 96] width 10 height 10
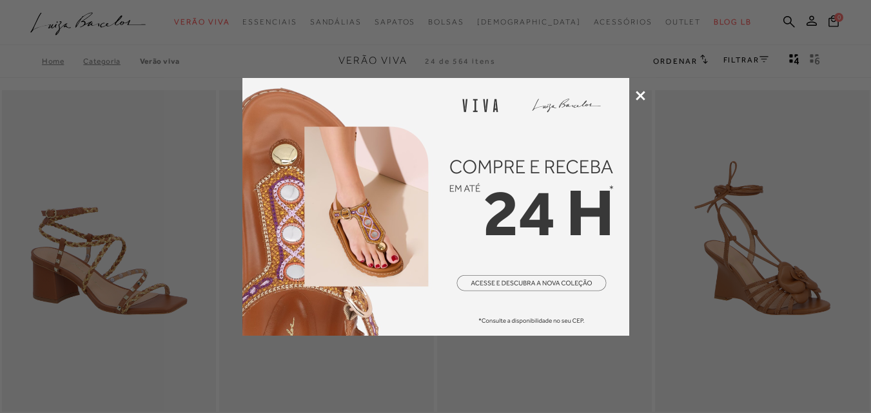
click at [640, 100] on icon at bounding box center [641, 96] width 10 height 10
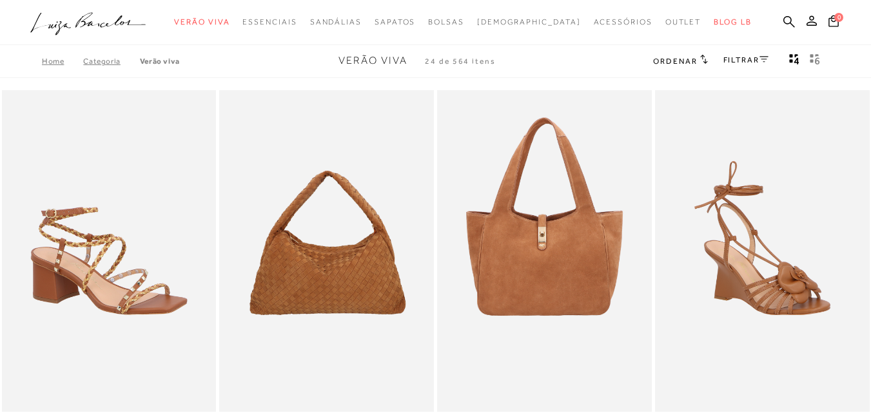
click at [823, 62] on button "gridText6Desc" at bounding box center [815, 61] width 18 height 17
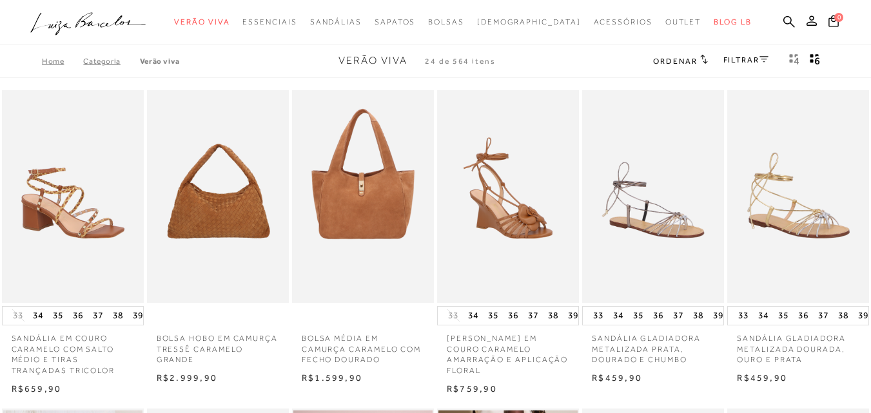
click at [747, 60] on link "FILTRAR" at bounding box center [745, 59] width 45 height 9
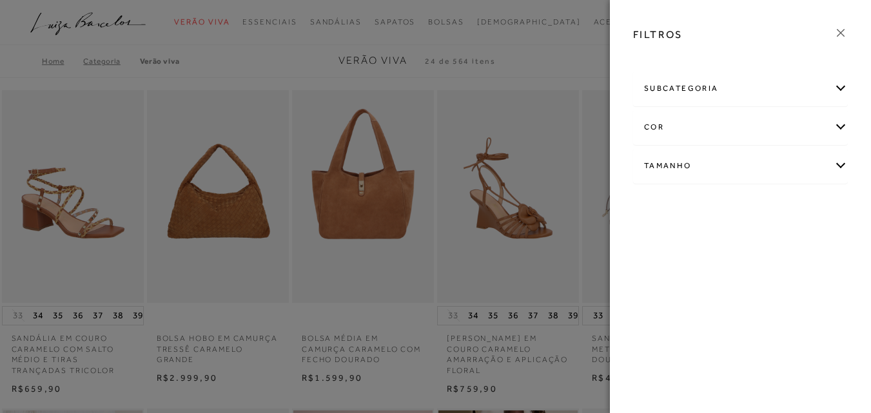
click at [658, 165] on div "Tamanho" at bounding box center [740, 166] width 213 height 34
click at [710, 248] on label "36" at bounding box center [707, 242] width 30 height 28
click at [703, 248] on input "36" at bounding box center [696, 243] width 13 height 13
checkbox input "true"
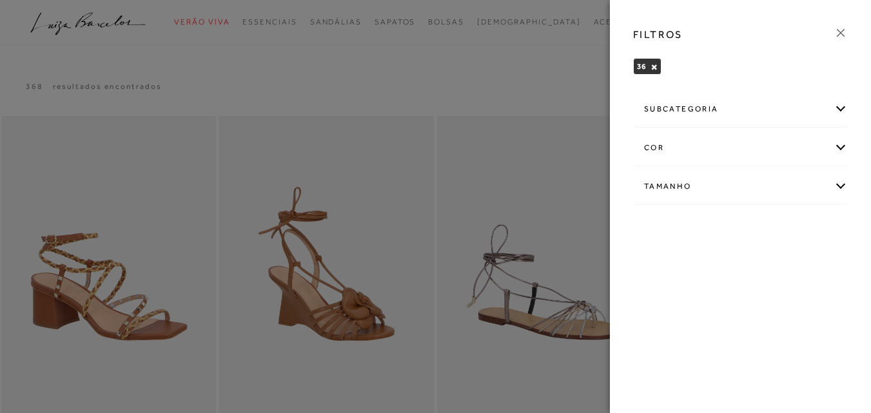
click at [572, 93] on div at bounding box center [435, 206] width 871 height 413
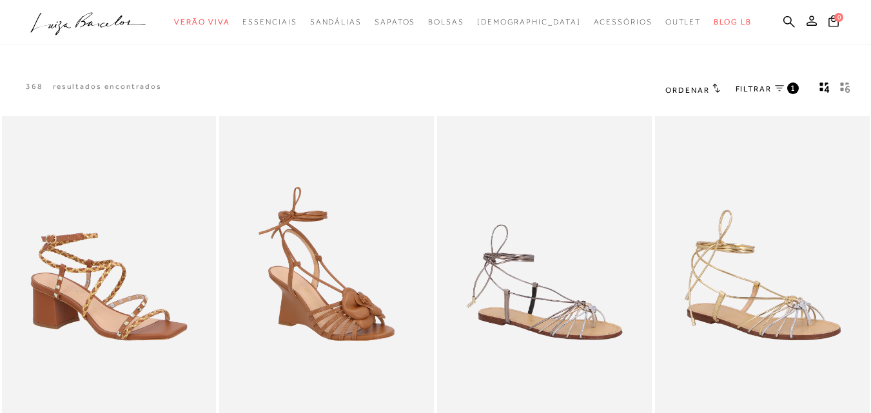
click at [747, 90] on span "FILTRAR" at bounding box center [754, 89] width 36 height 11
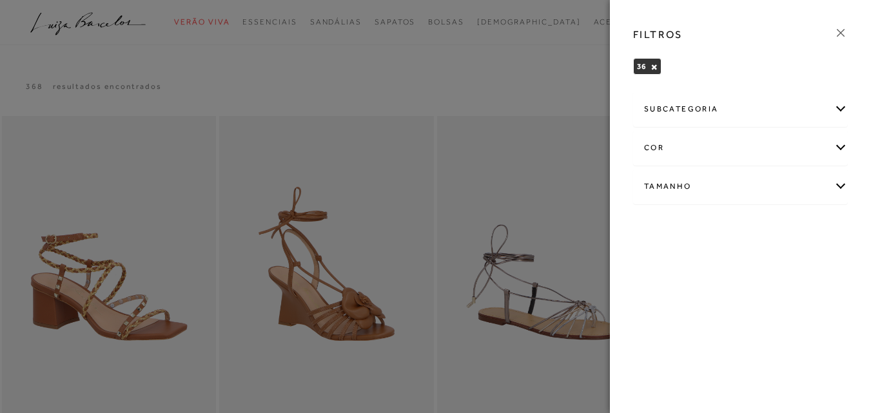
click at [547, 93] on div at bounding box center [435, 206] width 871 height 413
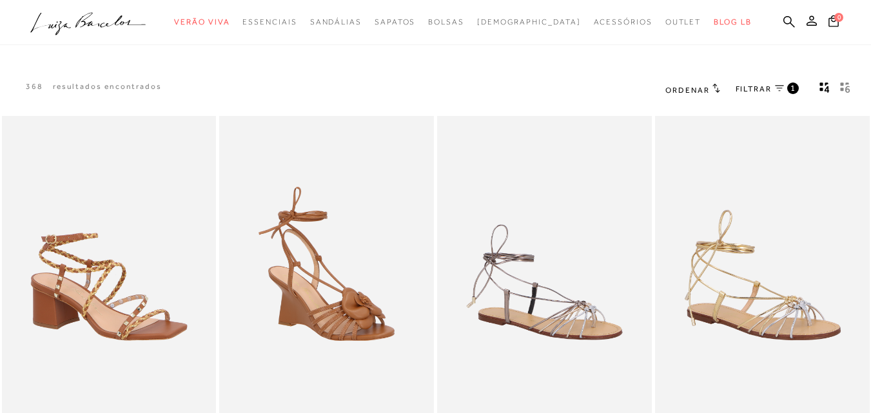
click at [695, 91] on span "Ordenar" at bounding box center [687, 90] width 44 height 9
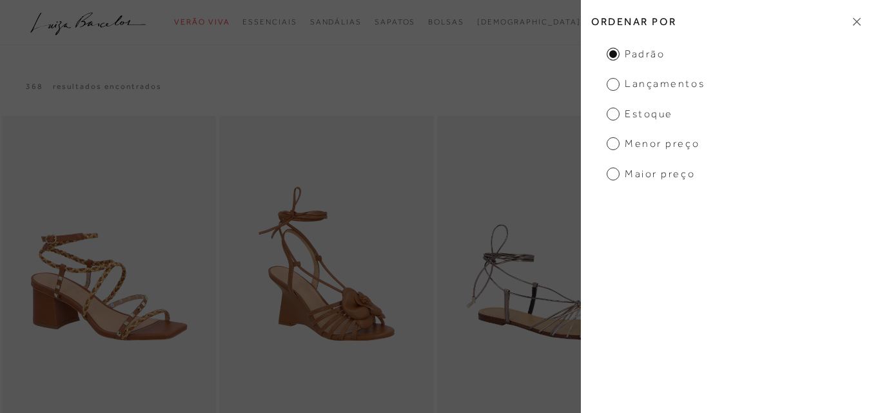
click at [659, 142] on span "Menor Preço" at bounding box center [653, 144] width 93 height 14
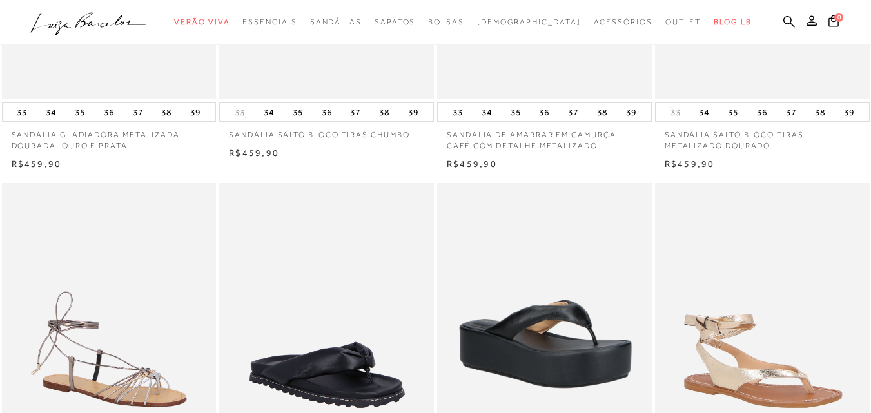
scroll to position [838, 0]
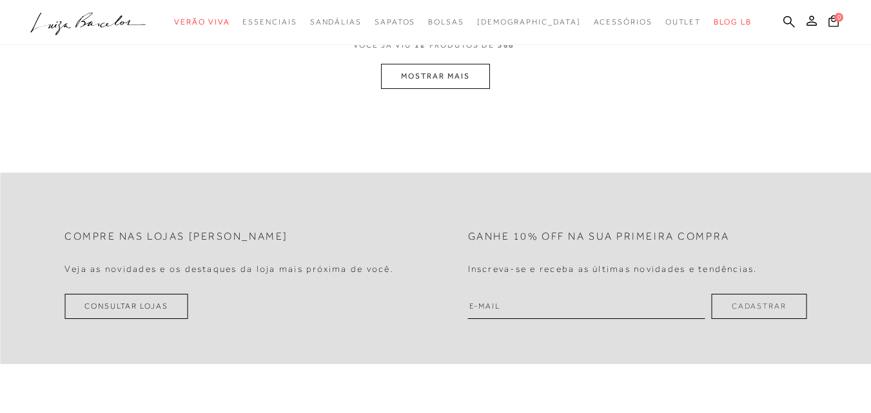
scroll to position [255, 0]
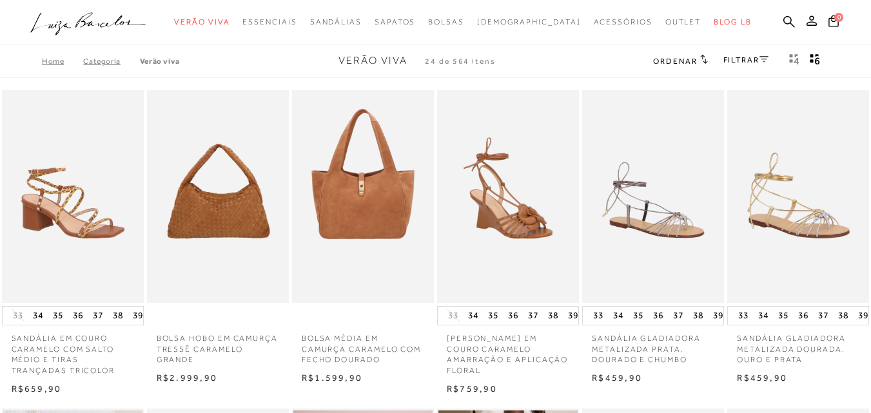
click at [700, 58] on icon at bounding box center [704, 59] width 8 height 10
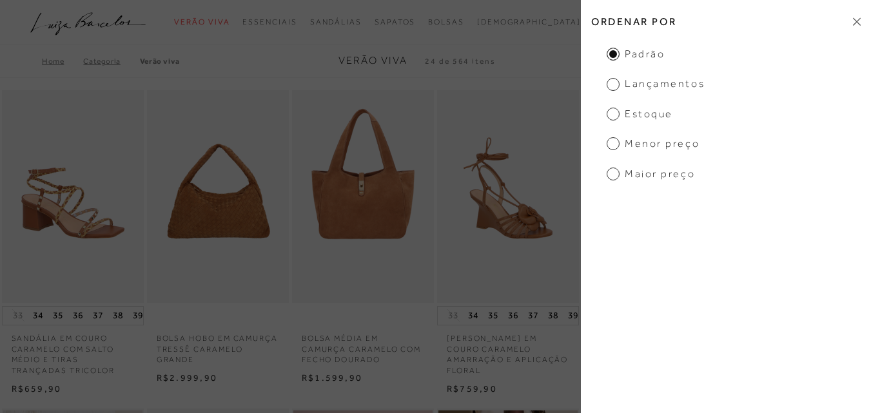
click at [661, 144] on span "Menor preço" at bounding box center [653, 144] width 93 height 14
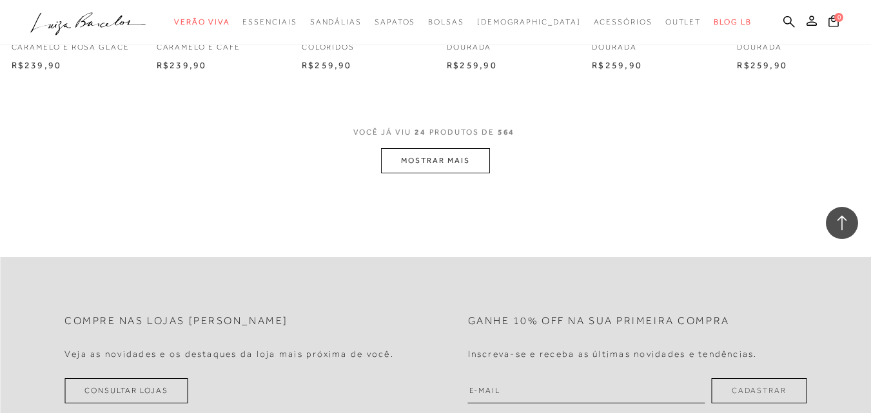
scroll to position [1160, 0]
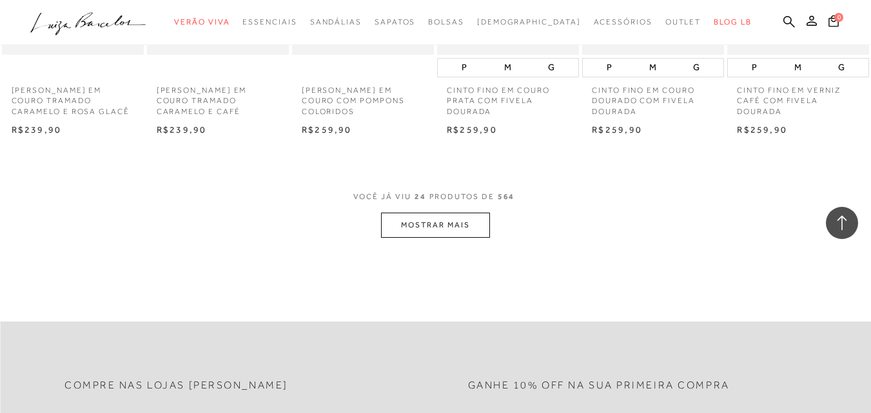
click at [435, 213] on button "MOSTRAR MAIS" at bounding box center [435, 225] width 108 height 25
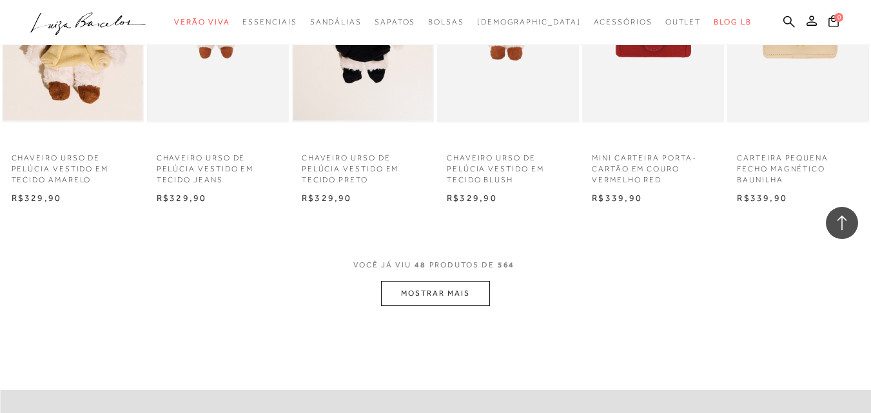
scroll to position [2385, 0]
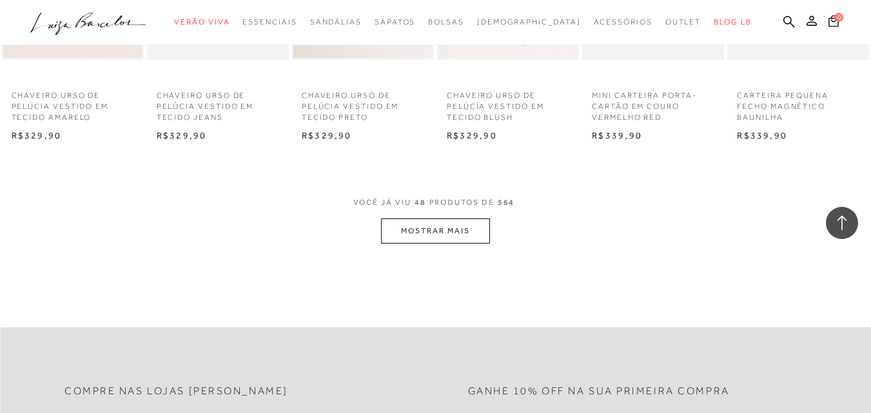
click at [450, 220] on button "MOSTRAR MAIS" at bounding box center [435, 231] width 108 height 25
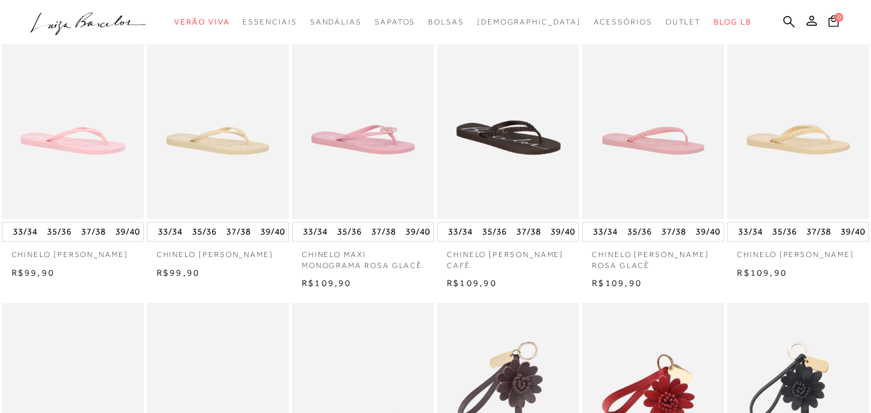
scroll to position [0, 0]
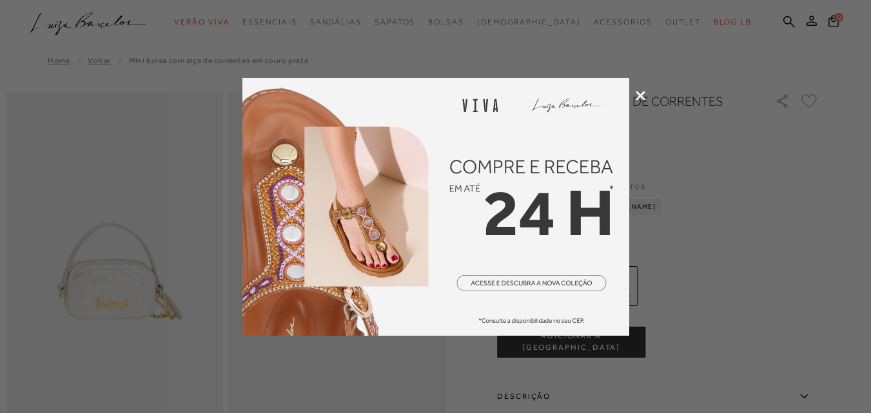
click at [643, 101] on div at bounding box center [435, 206] width 871 height 413
click at [645, 99] on icon at bounding box center [641, 96] width 10 height 10
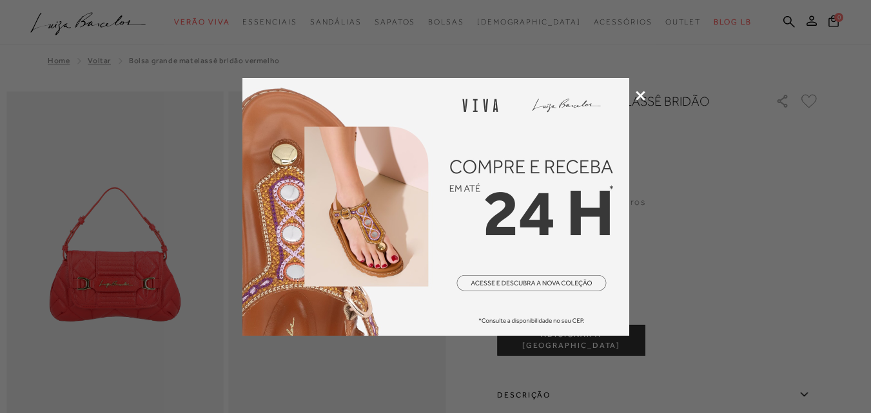
click at [634, 98] on div at bounding box center [435, 206] width 871 height 413
click at [639, 93] on icon at bounding box center [641, 96] width 10 height 10
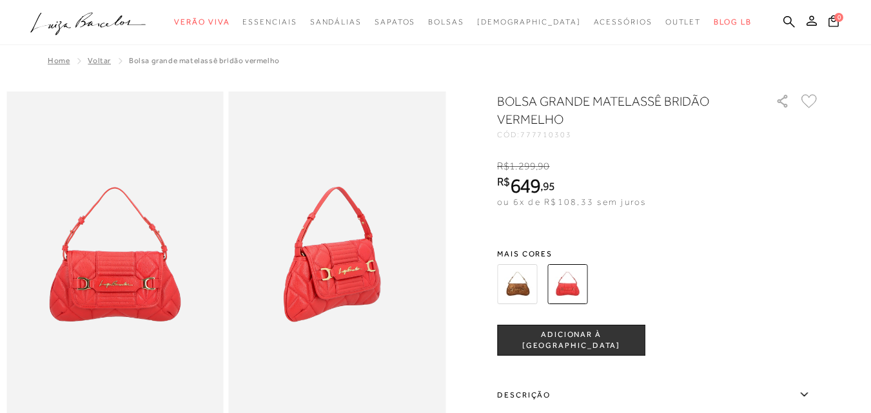
click at [534, 294] on img at bounding box center [517, 284] width 40 height 40
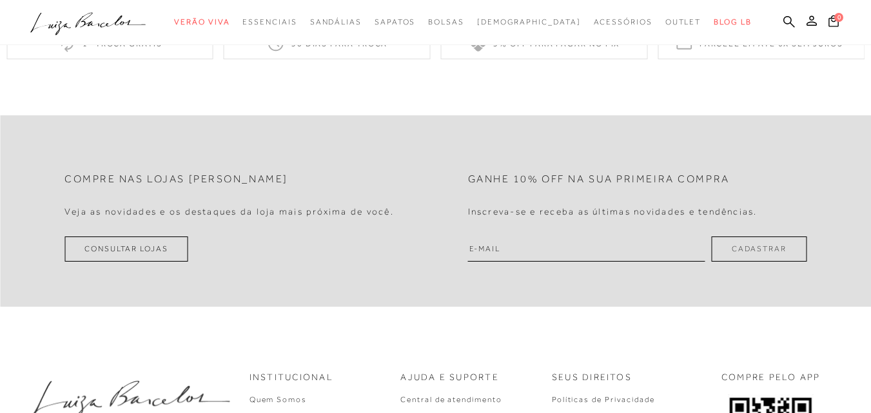
scroll to position [322, 0]
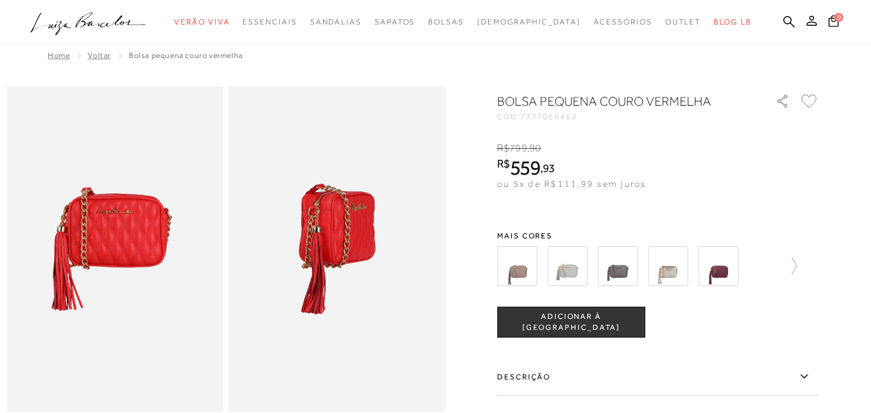
scroll to position [0, 0]
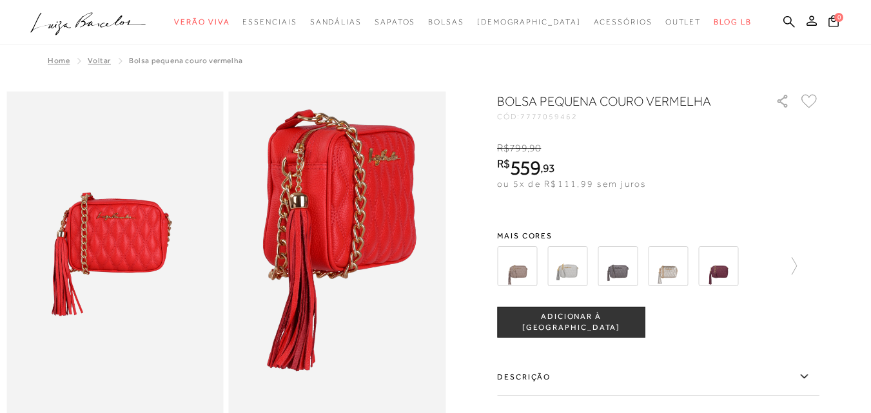
click at [337, 272] on img at bounding box center [339, 240] width 434 height 651
